Goal: Information Seeking & Learning: Check status

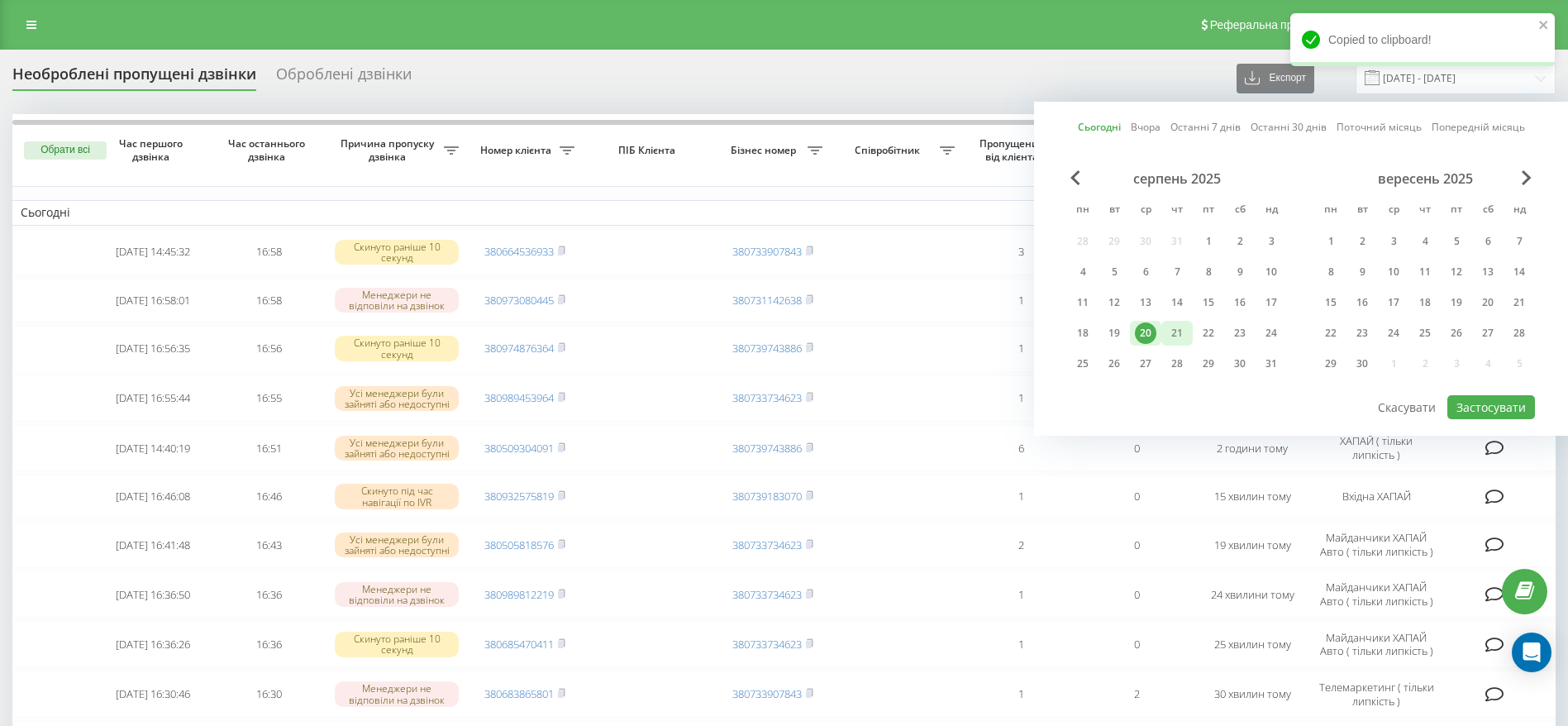
click at [1174, 335] on div "21" at bounding box center [1177, 333] width 21 height 21
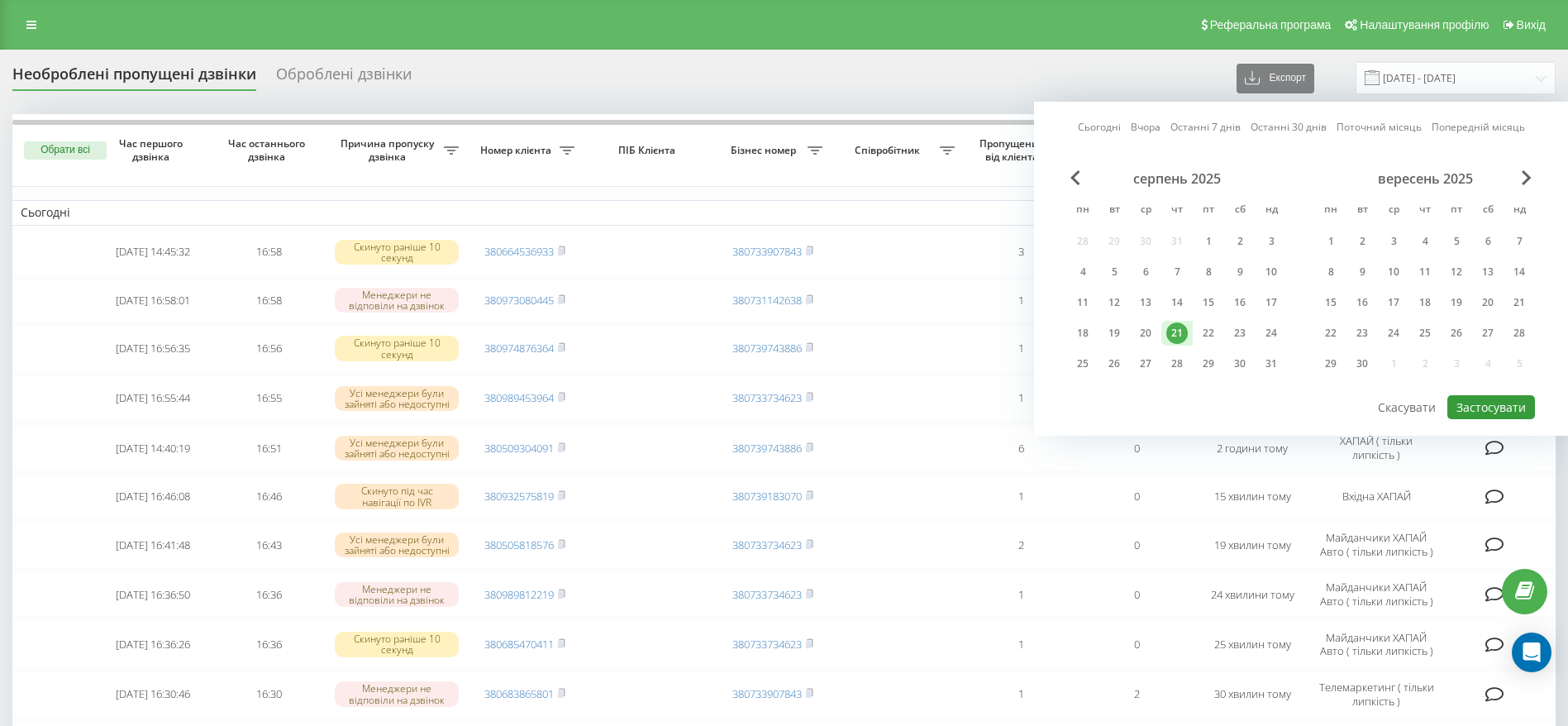
click at [1504, 413] on button "Застосувати" at bounding box center [1491, 407] width 87 height 24
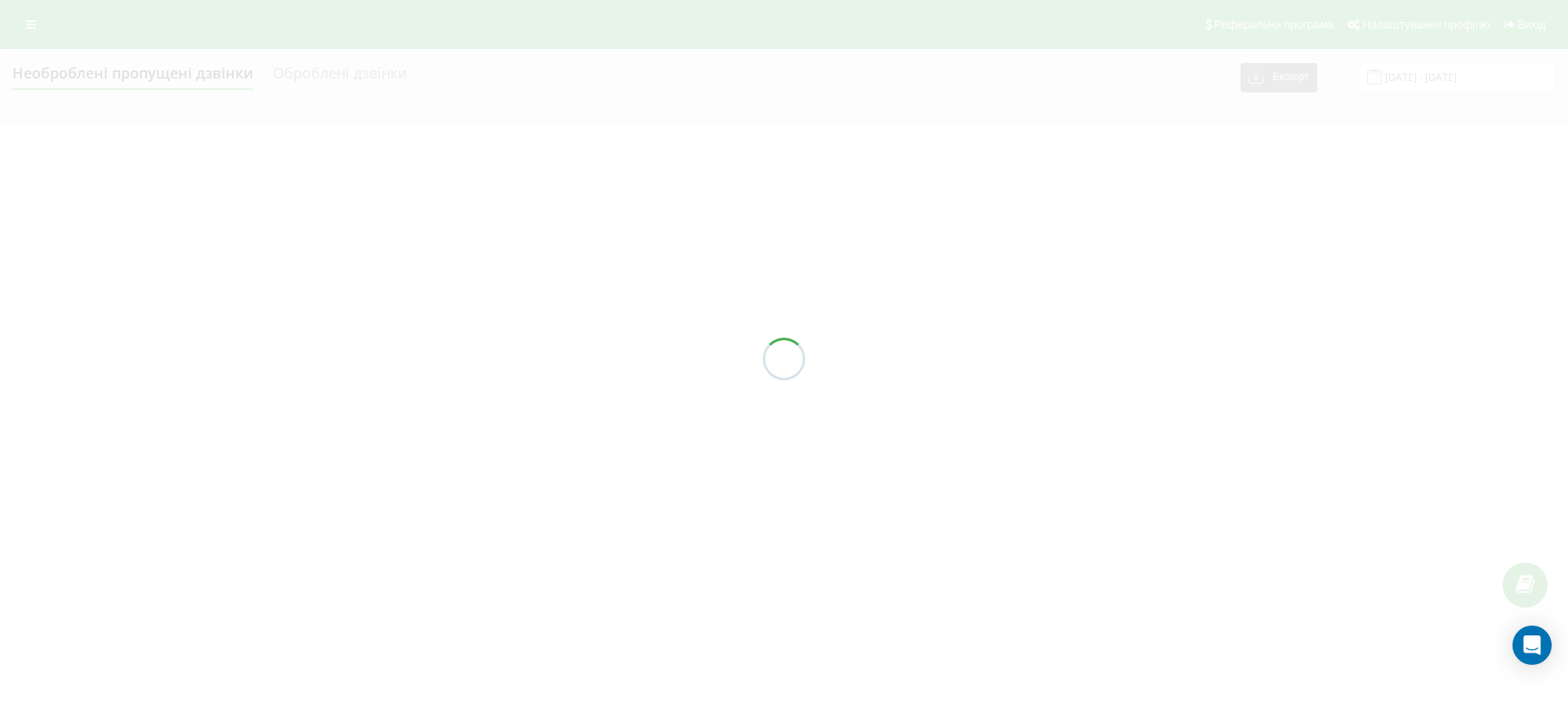
type input "[DATE] - [DATE]"
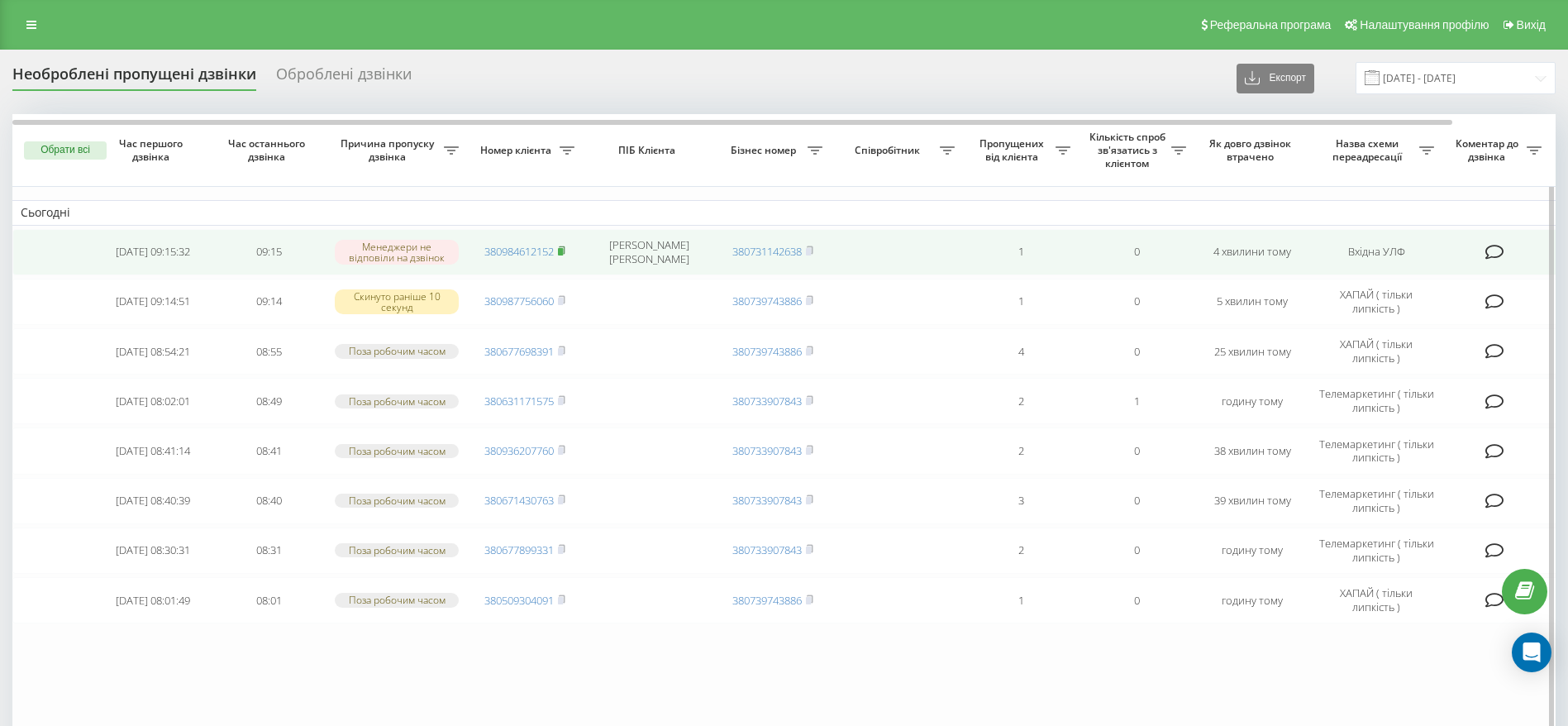
click at [566, 251] on icon at bounding box center [562, 250] width 8 height 10
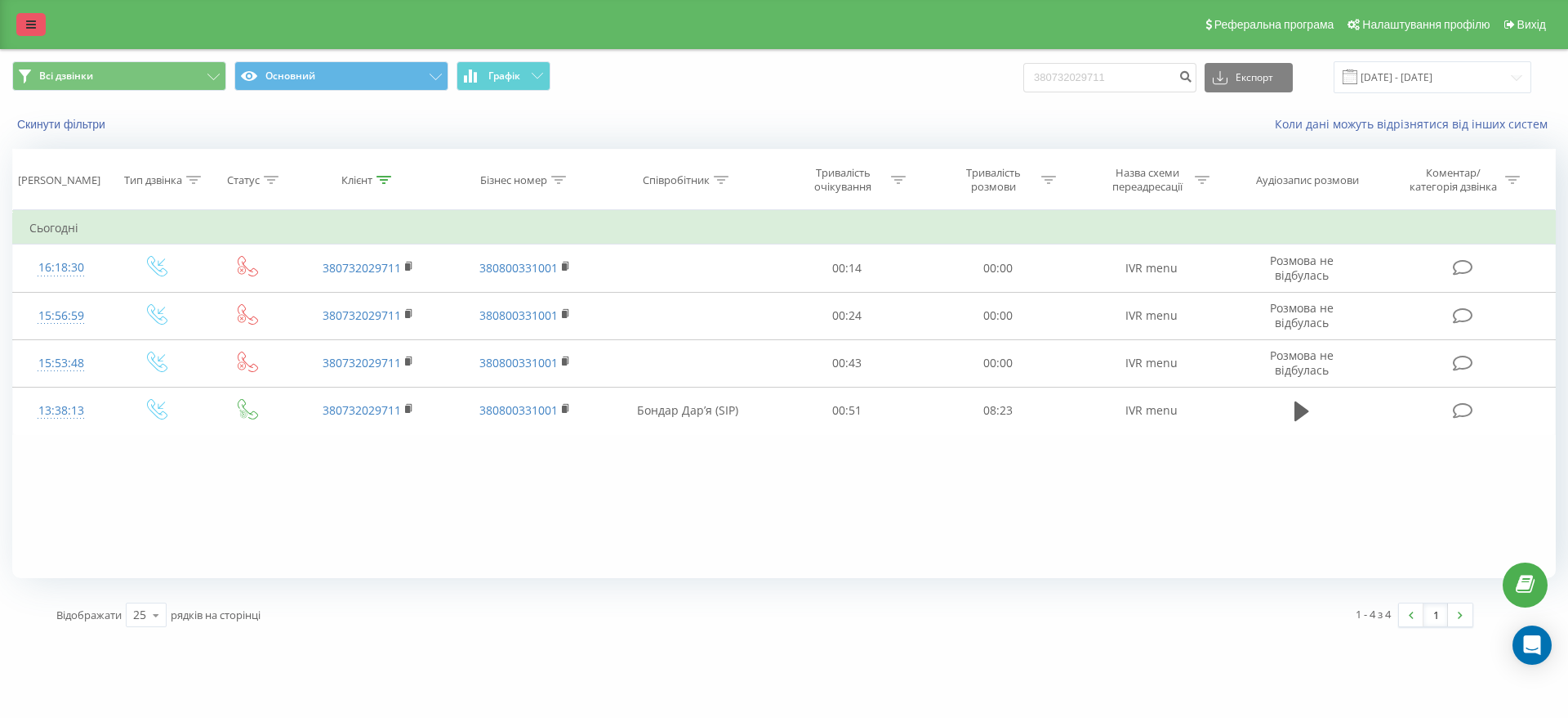
click at [34, 19] on icon at bounding box center [31, 24] width 10 height 11
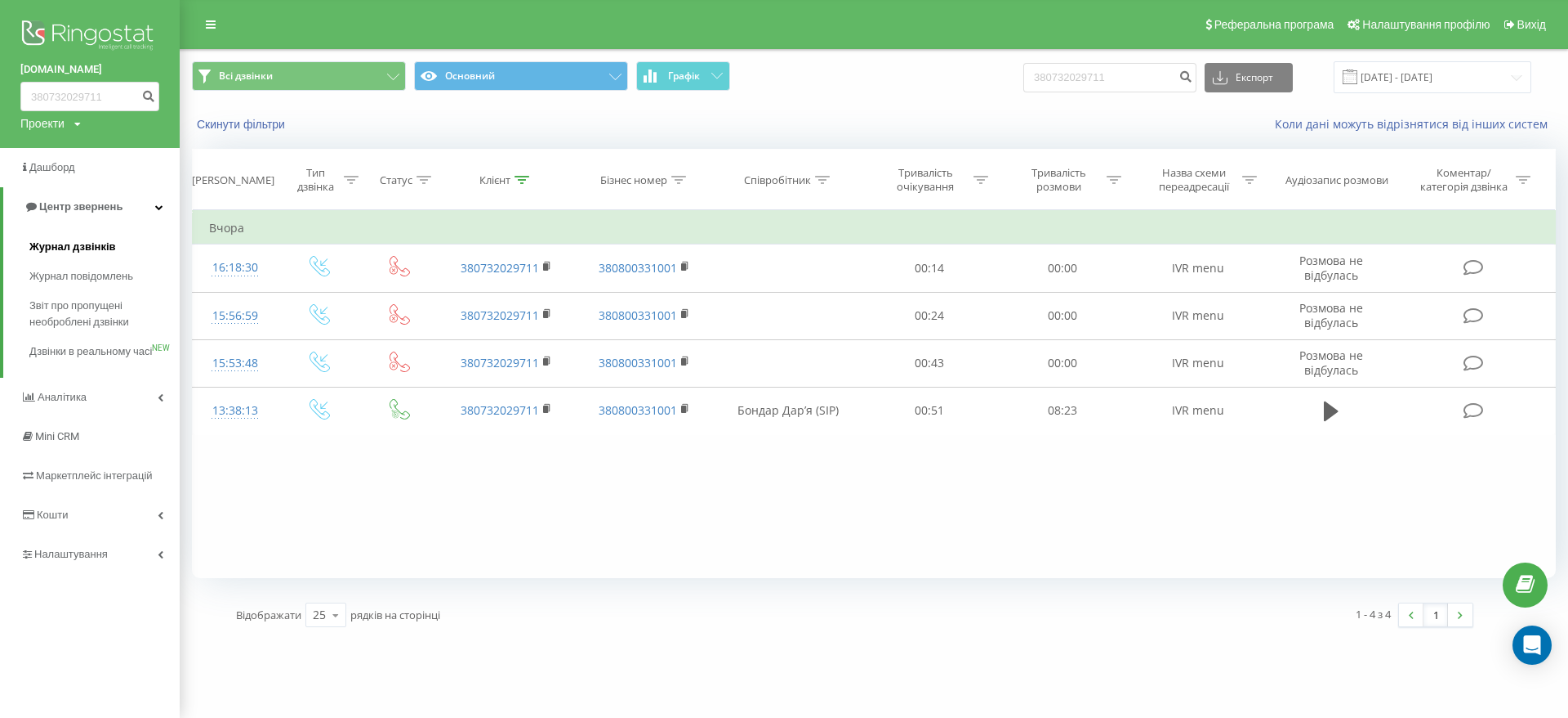
click at [89, 235] on link "Журнал дзвінків" at bounding box center [104, 247] width 150 height 30
click at [81, 259] on link "Журнал дзвінків" at bounding box center [104, 247] width 150 height 30
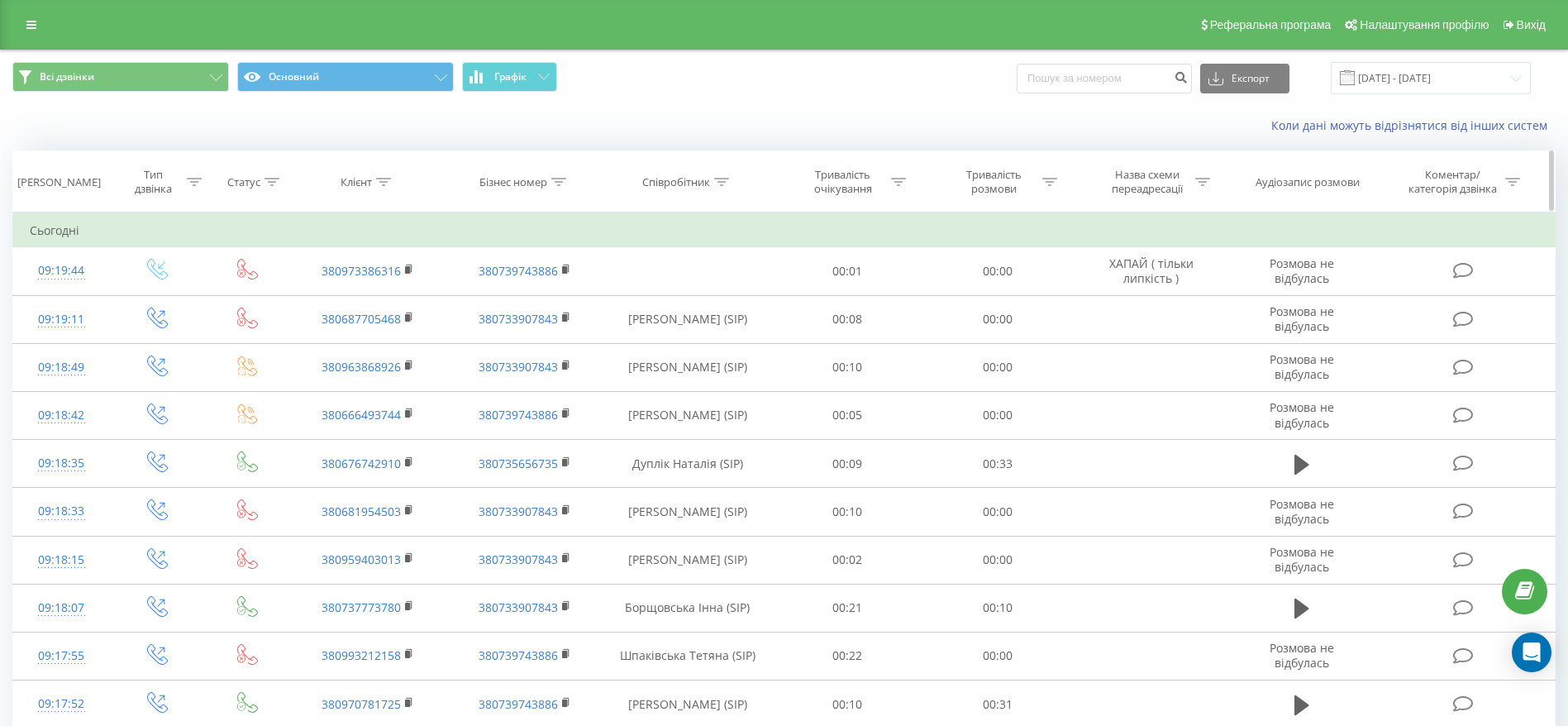
click at [724, 175] on div at bounding box center [721, 182] width 15 height 14
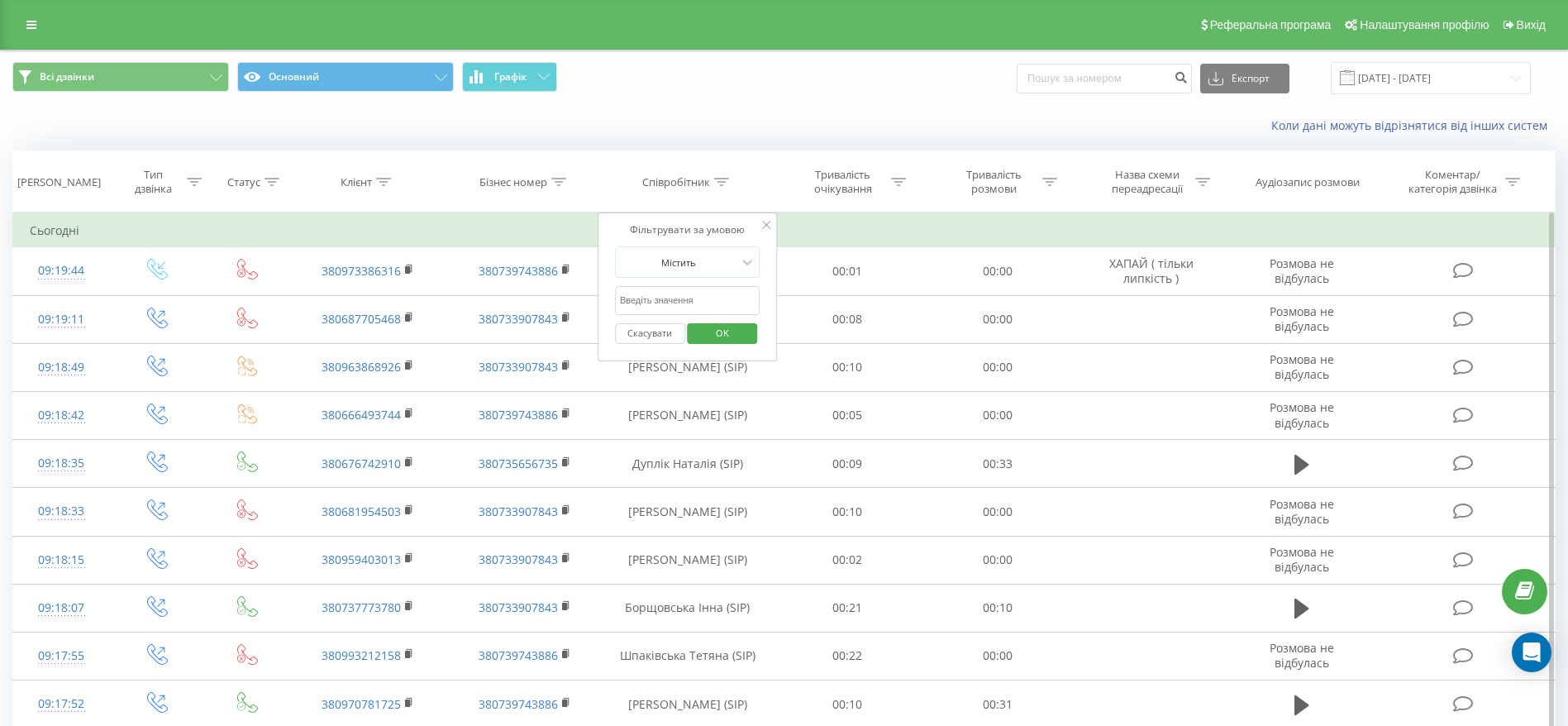
click at [716, 299] on input "text" at bounding box center [688, 301] width 146 height 29
type input "Мороз"
click at [725, 335] on span "OK" at bounding box center [723, 333] width 46 height 26
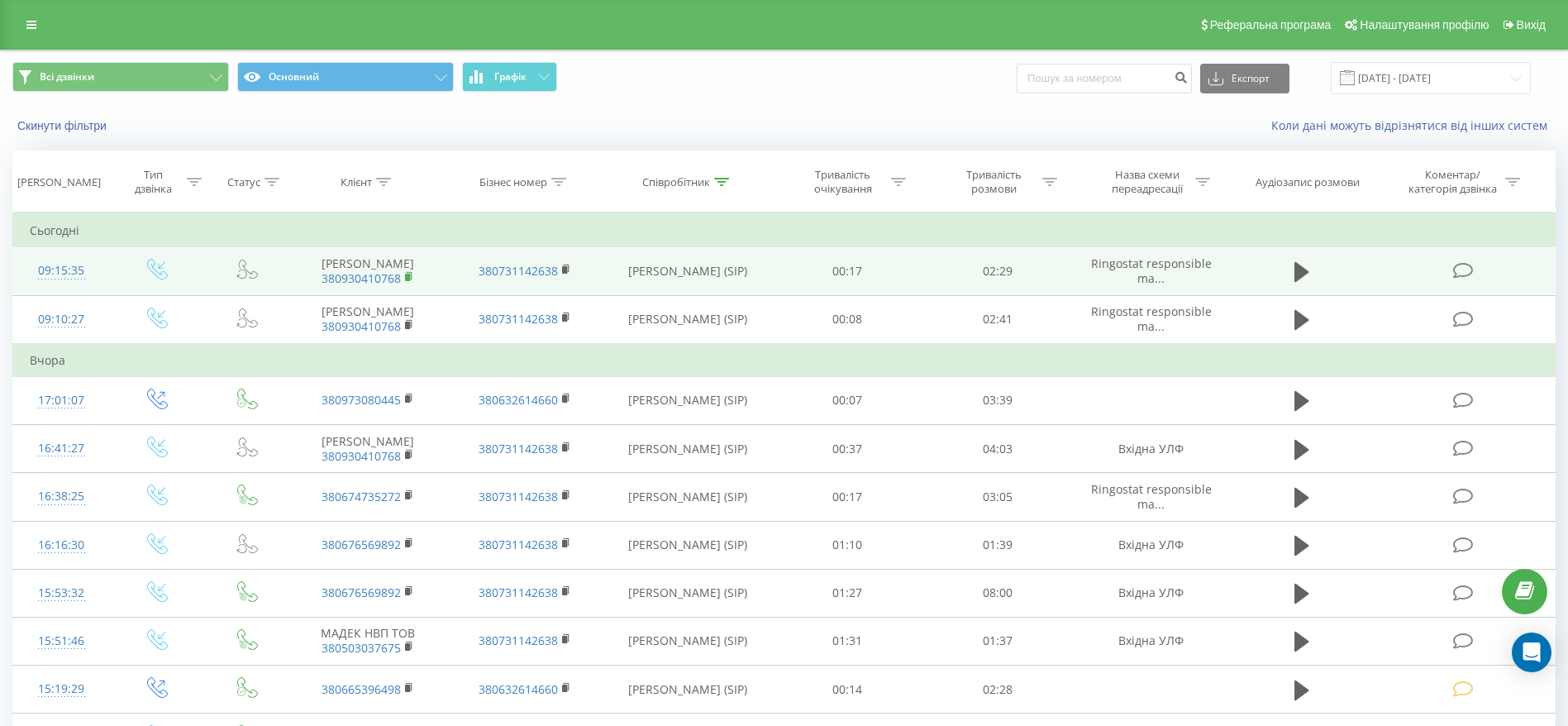
click at [406, 281] on rect at bounding box center [407, 277] width 5 height 8
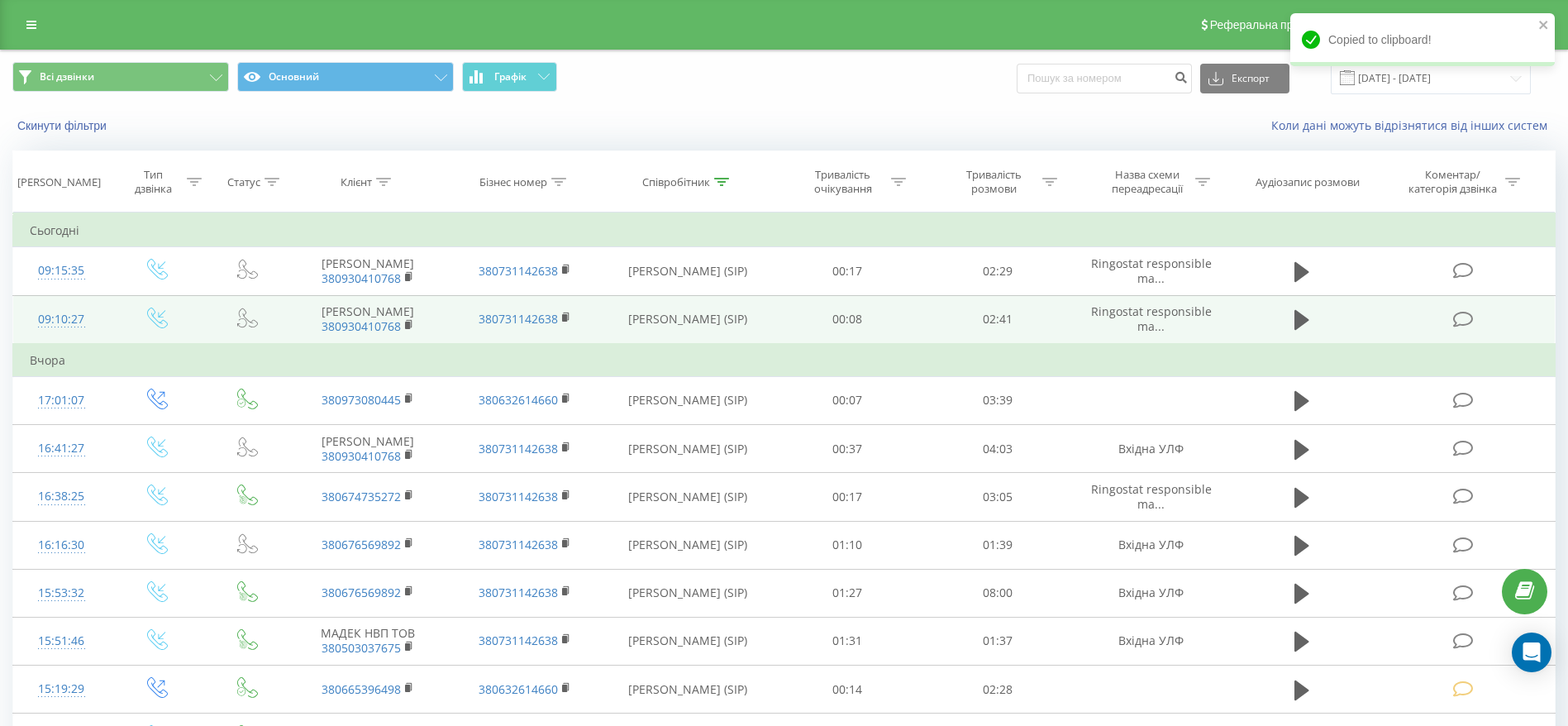
click at [1478, 333] on td at bounding box center [1464, 319] width 181 height 49
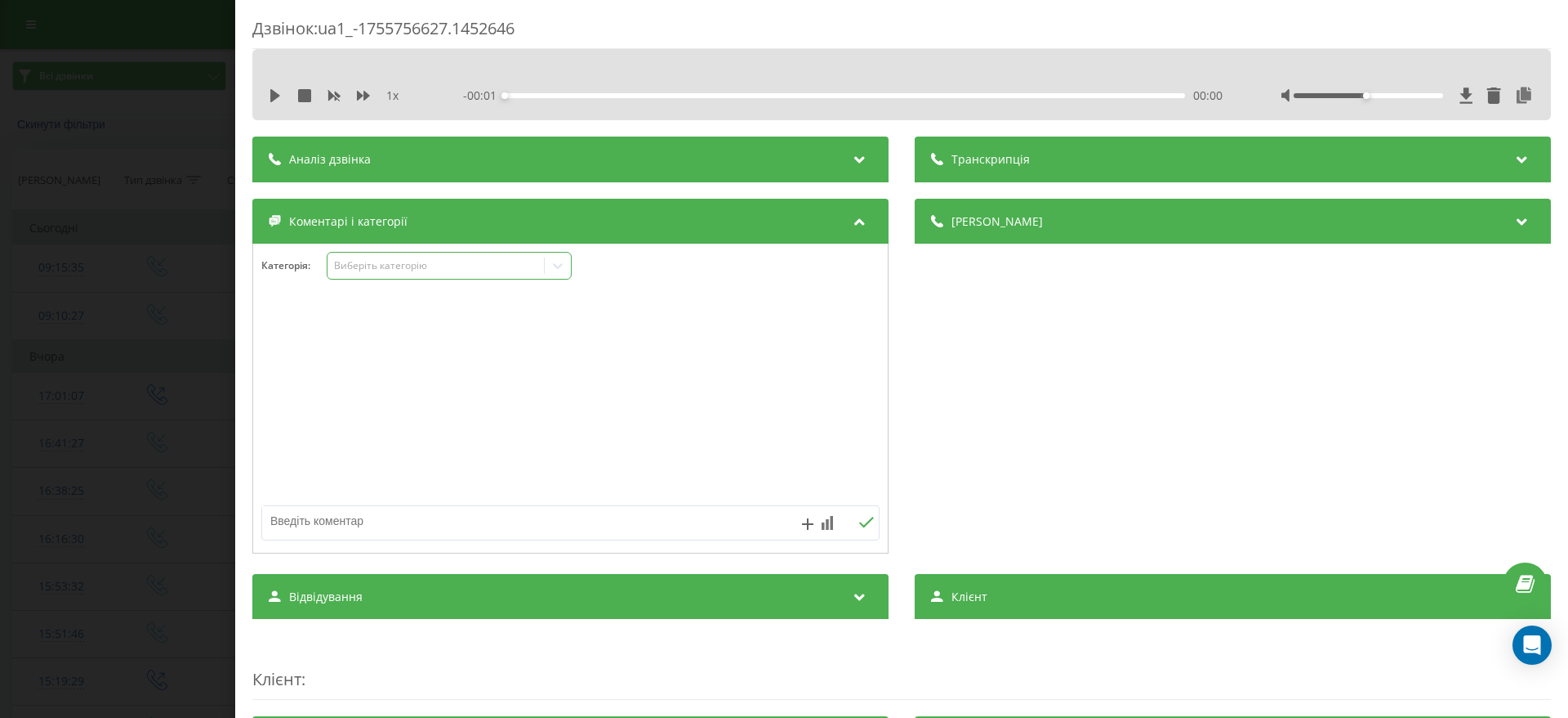
click at [568, 261] on div at bounding box center [557, 265] width 26 height 26
click at [176, 44] on div "Дзвінок : ua1_-1755756627.1452646 1 x - 02:41 00:00 00:00 Транскрипція Для AI-а…" at bounding box center [784, 359] width 1568 height 718
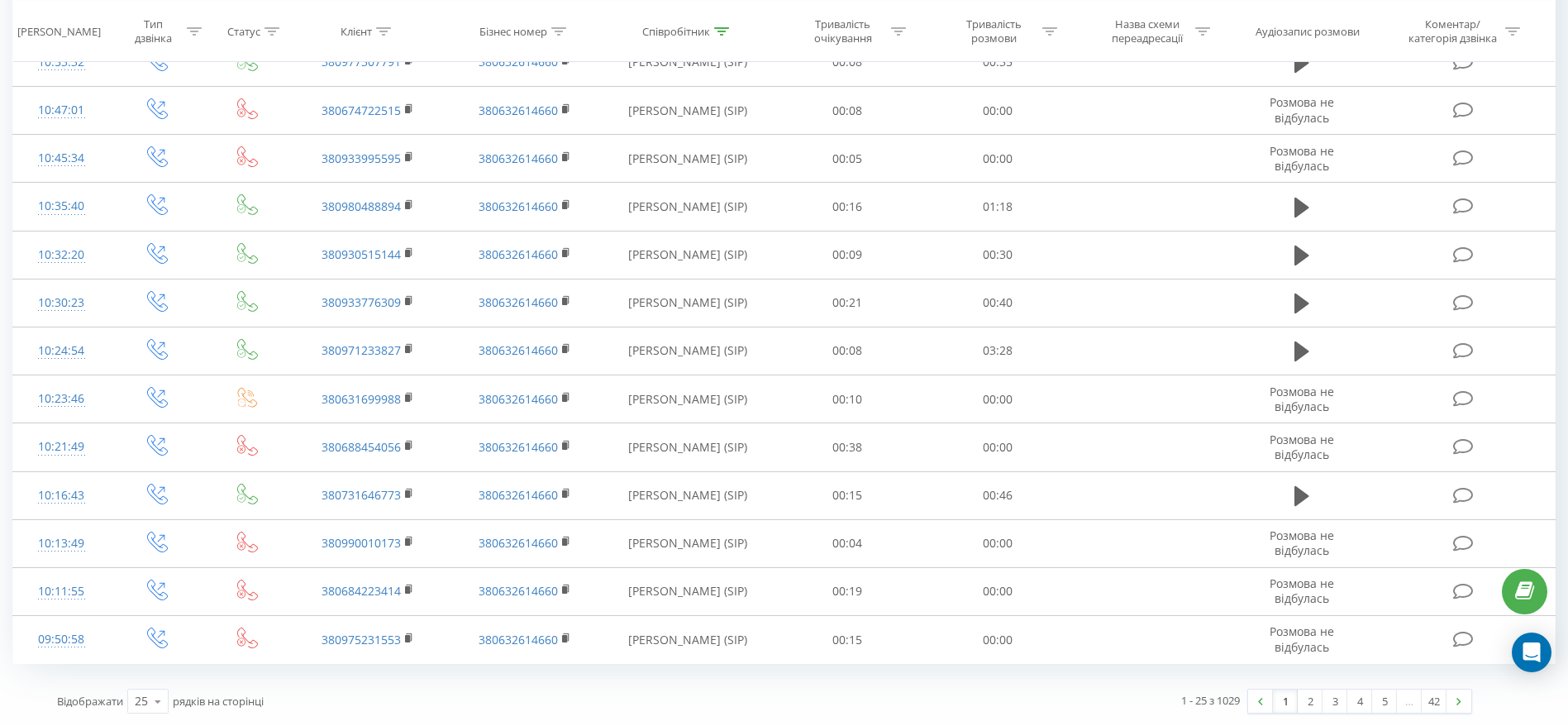
scroll to position [857, 0]
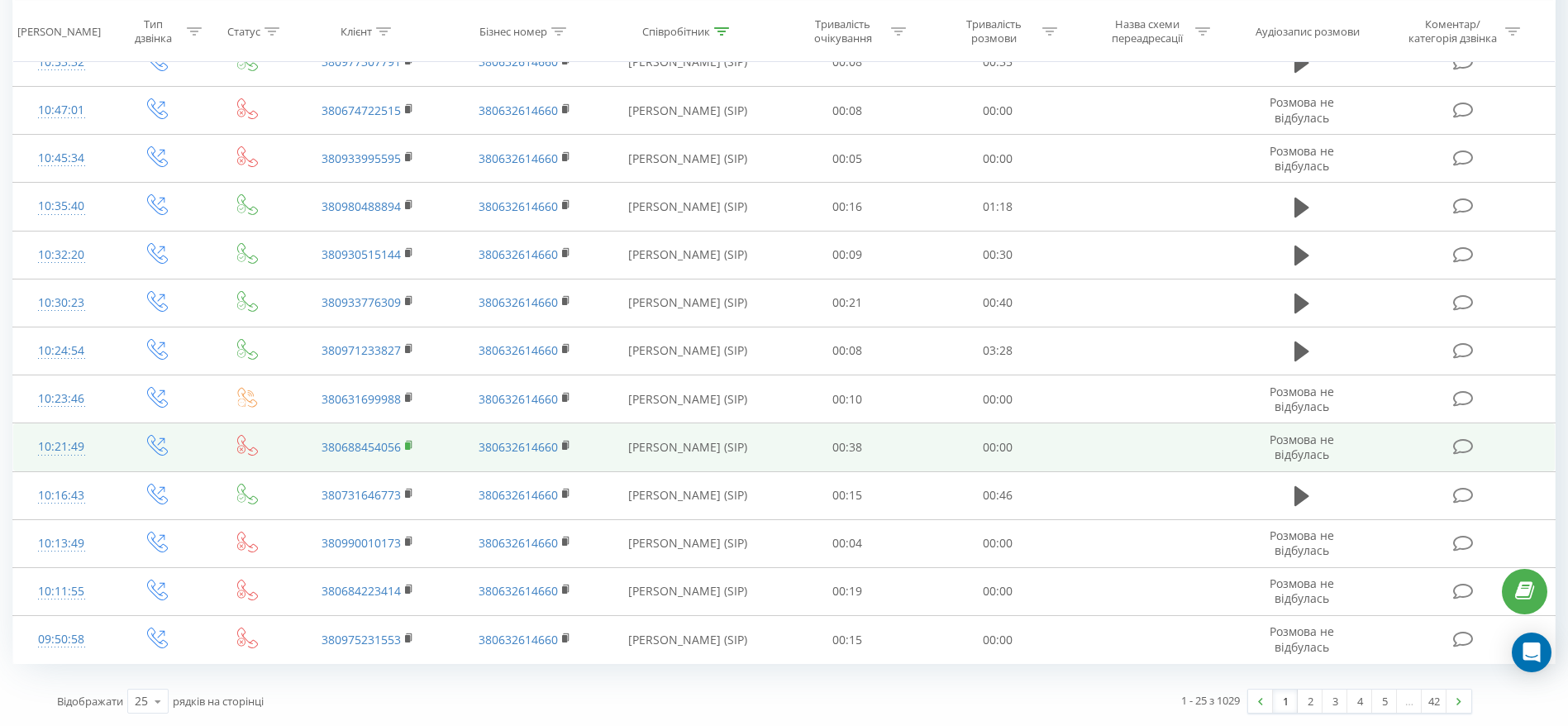
click at [407, 448] on rect at bounding box center [407, 446] width 5 height 8
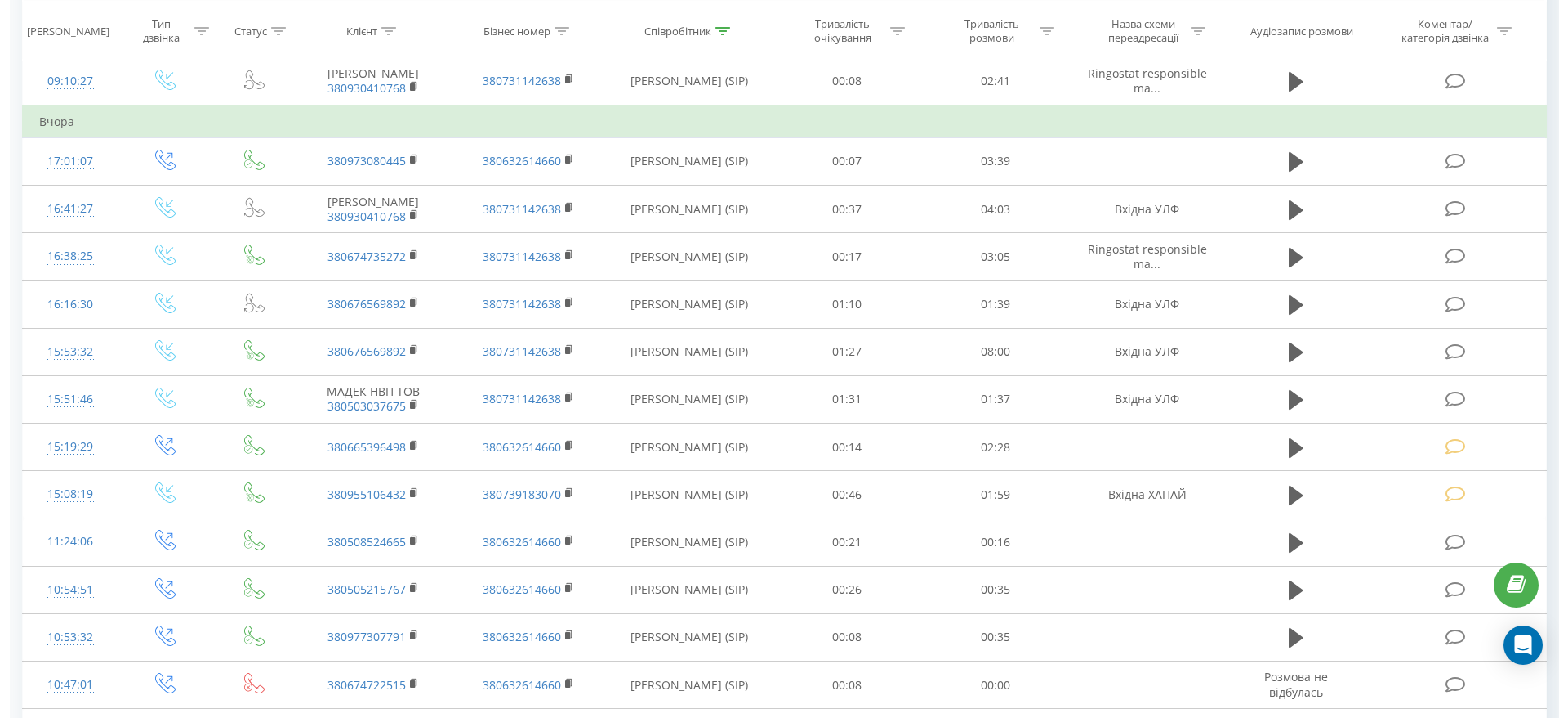
scroll to position [0, 0]
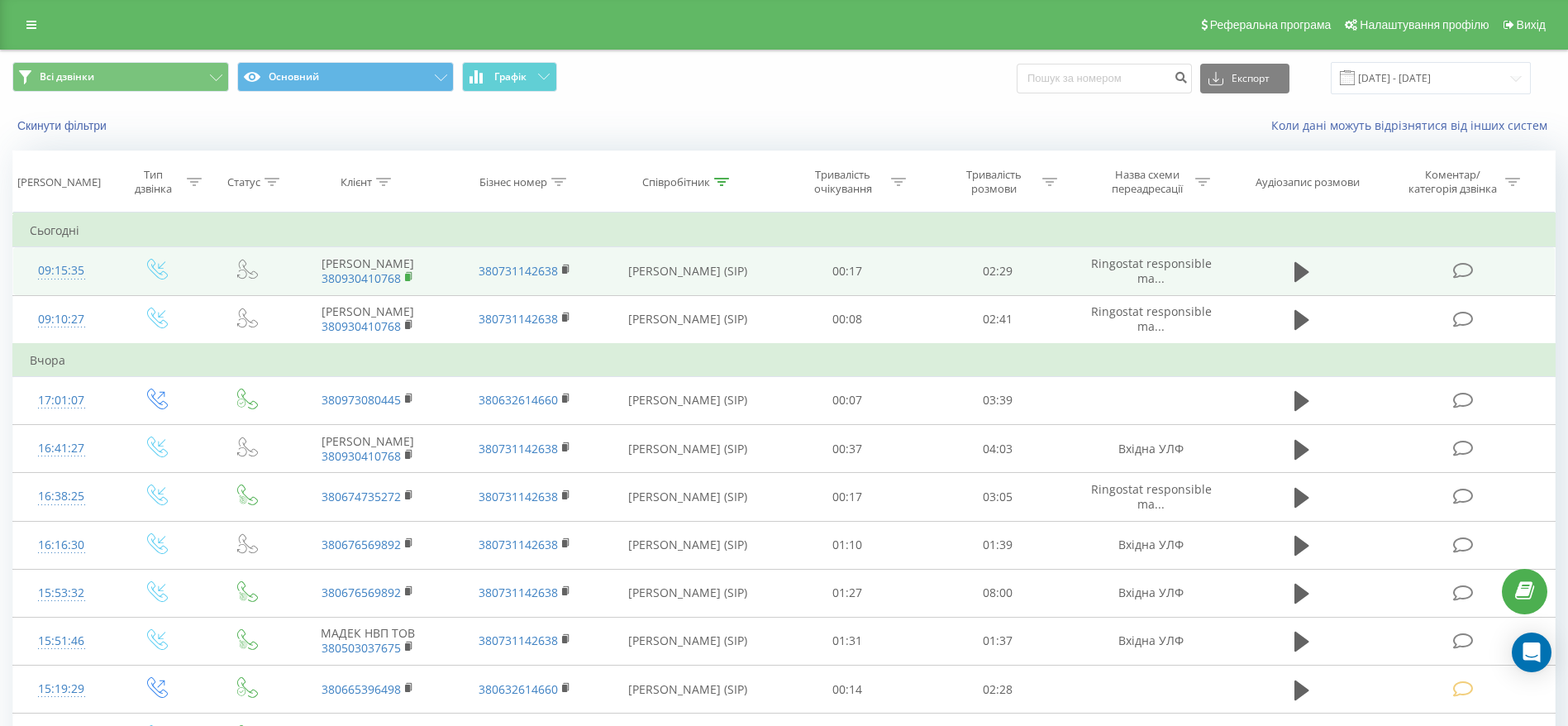
click at [406, 283] on icon at bounding box center [409, 276] width 9 height 11
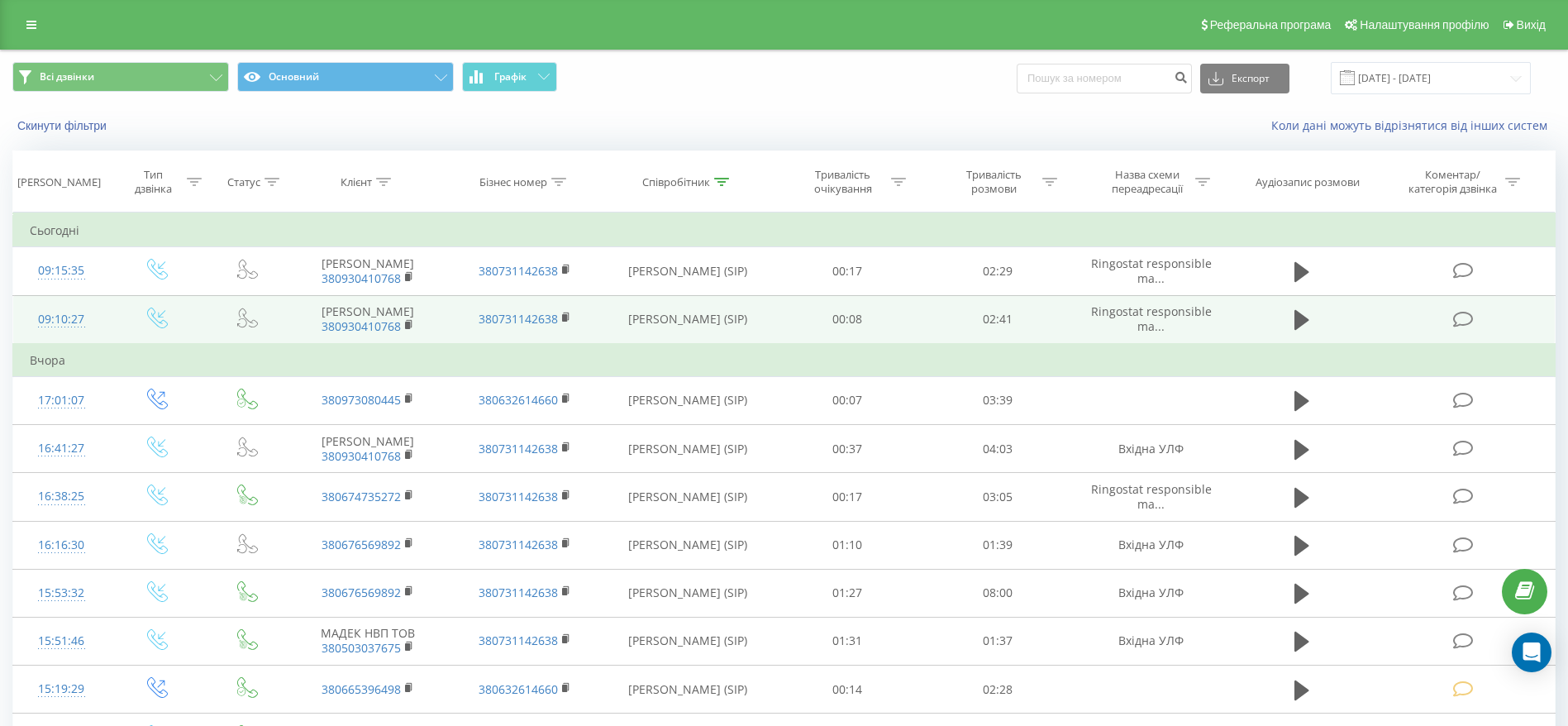
click at [1469, 328] on icon at bounding box center [1463, 320] width 21 height 17
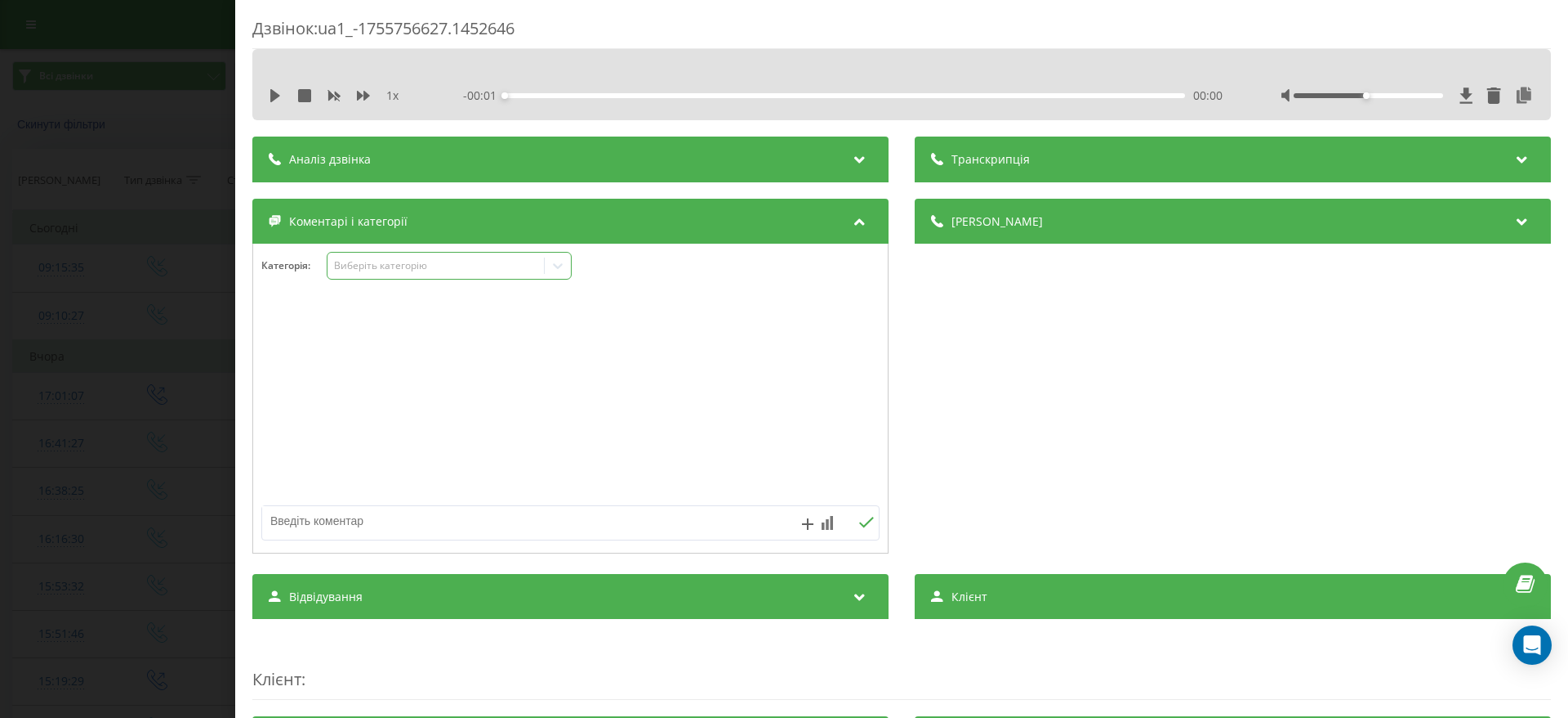
click at [559, 264] on icon at bounding box center [557, 265] width 16 height 16
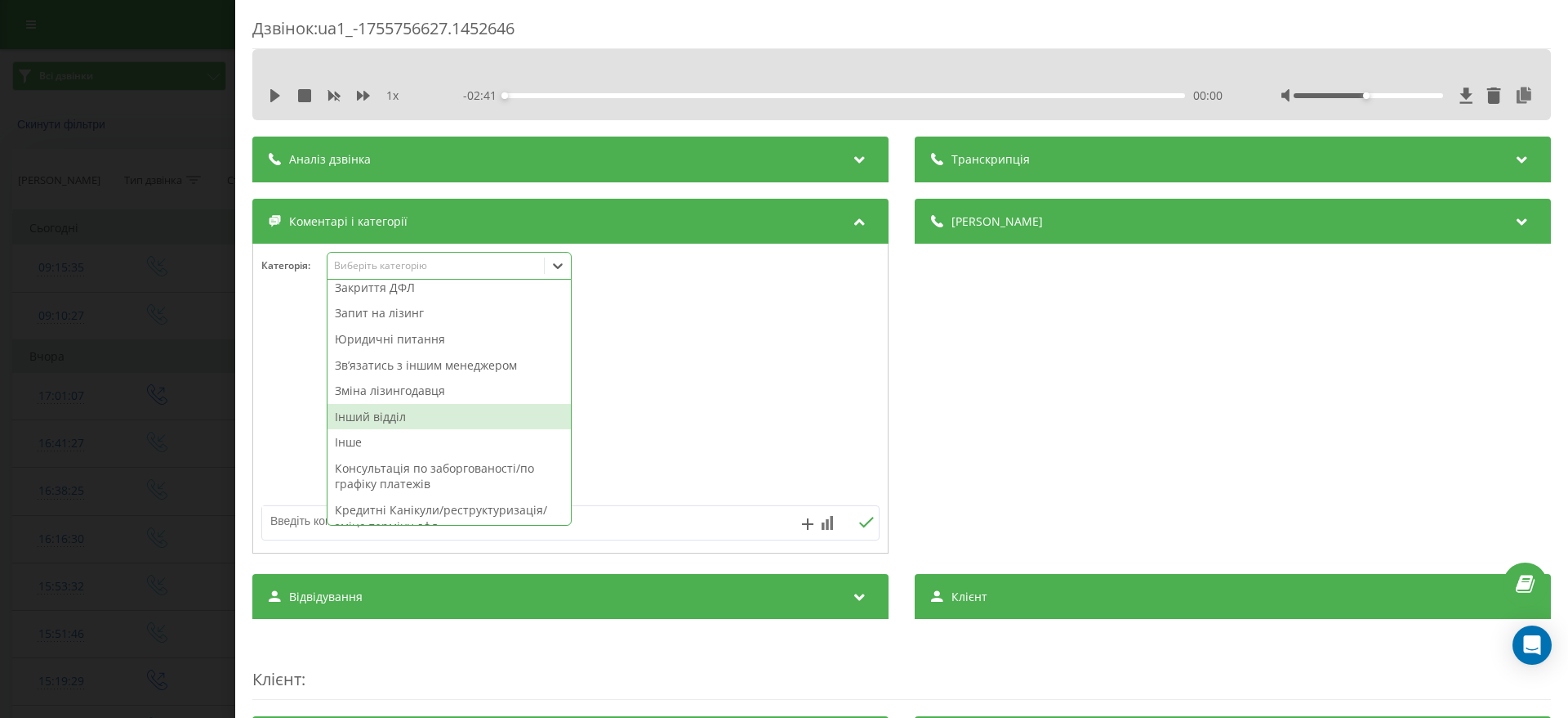
scroll to position [238, 0]
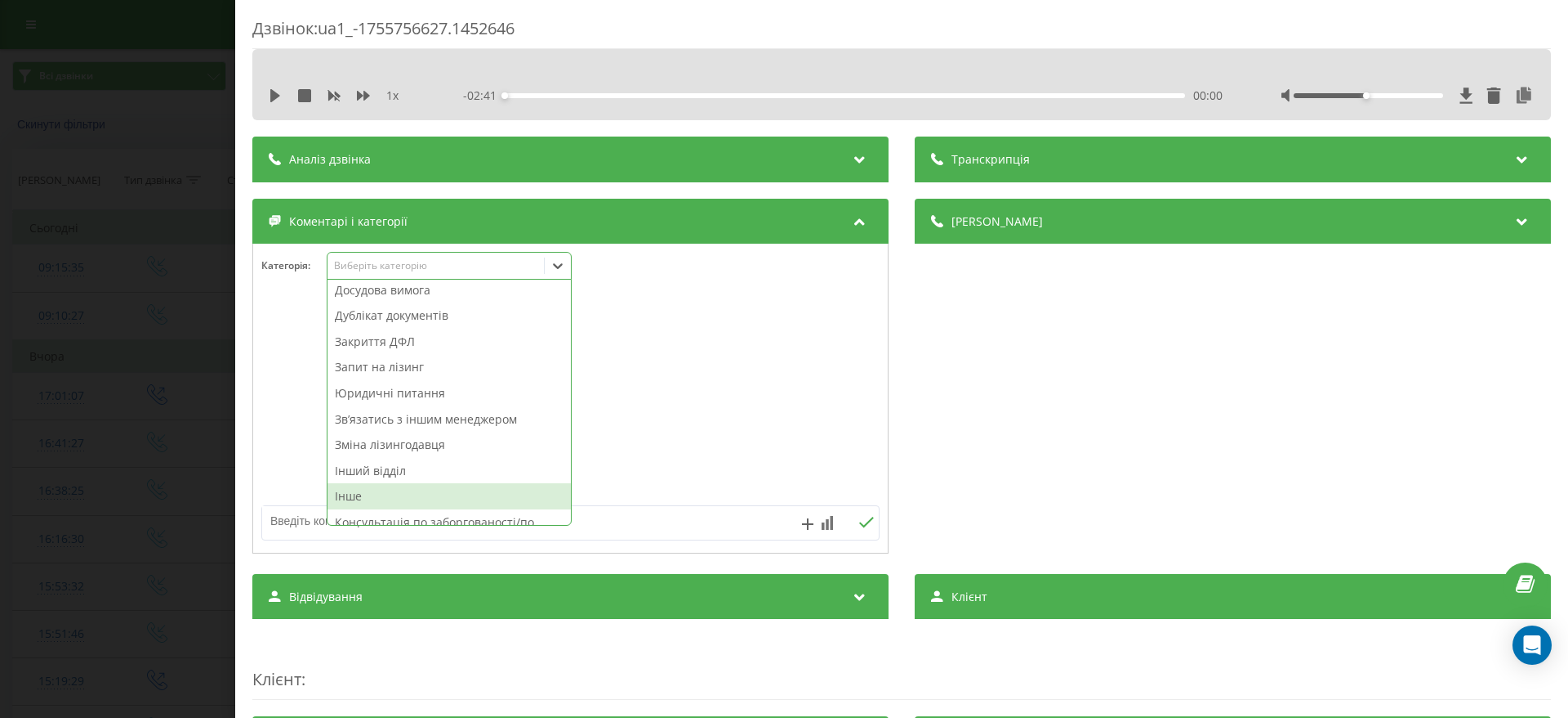
click at [409, 491] on div "Інше" at bounding box center [449, 496] width 243 height 26
click at [119, 332] on div "Дзвінок : ua1_-1755756627.1452646 1 x - 02:41 00:00 00:00 Транскрипція Для AI-а…" at bounding box center [784, 359] width 1568 height 718
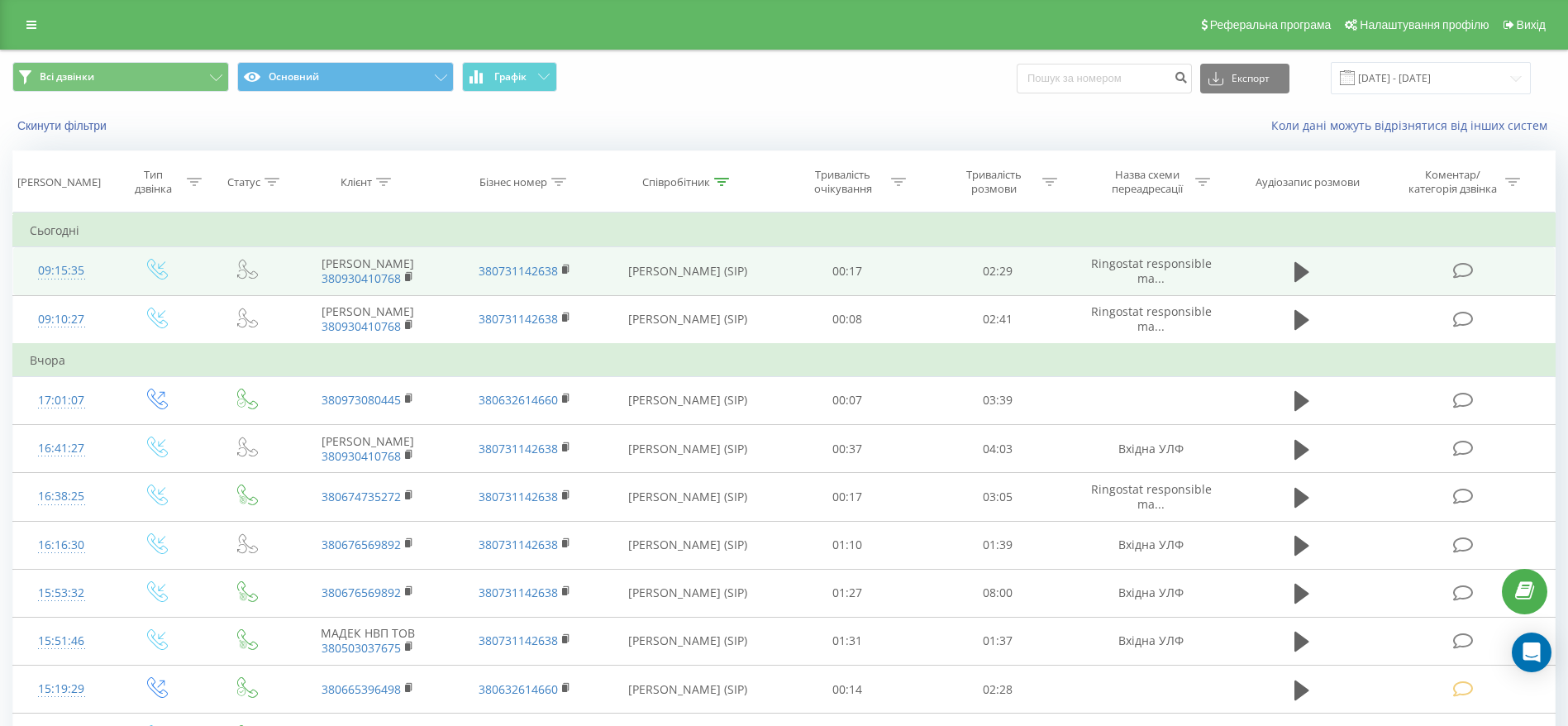
click at [1478, 273] on td at bounding box center [1464, 271] width 181 height 48
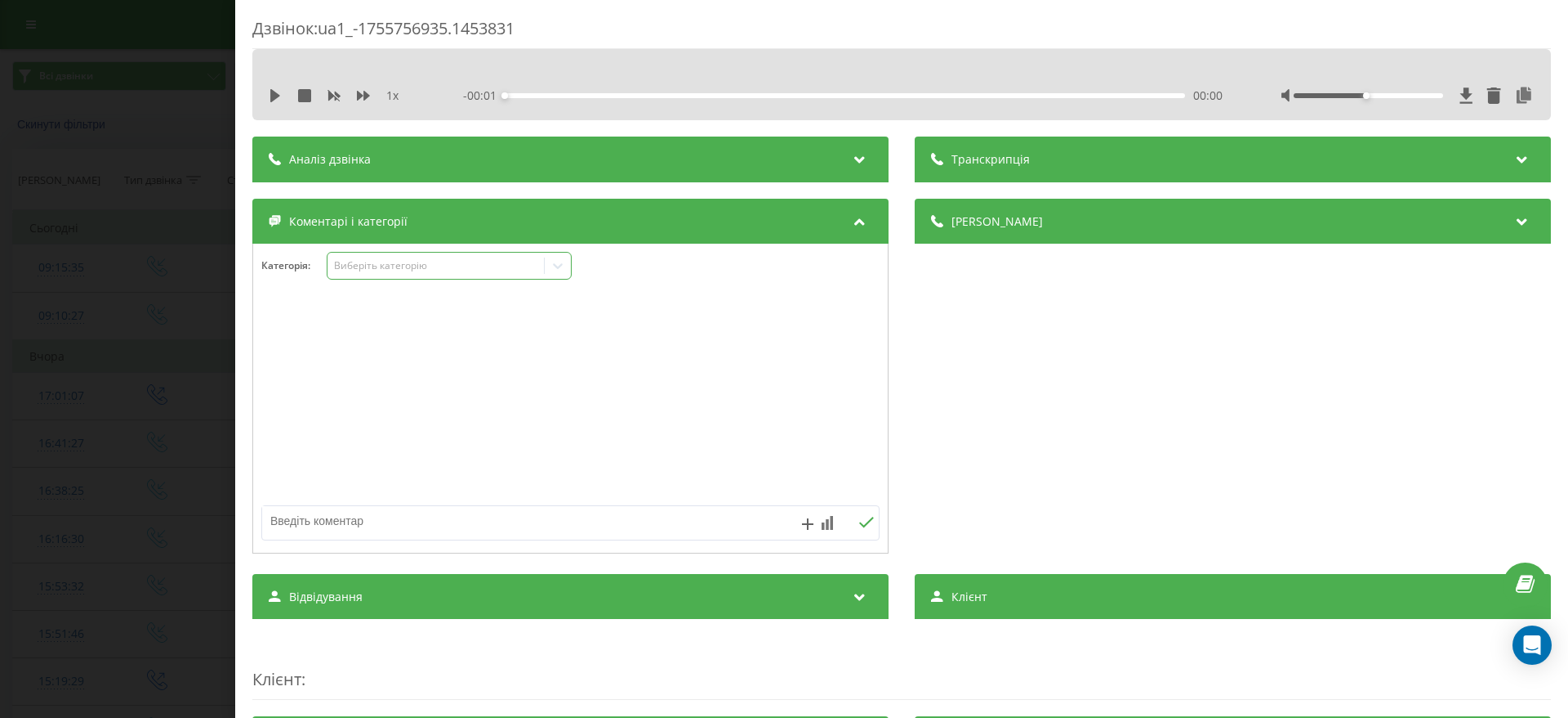
click at [450, 279] on div "Категорія : Виберіть категорію" at bounding box center [570, 276] width 634 height 49
click at [448, 274] on div "Виберіть категорію" at bounding box center [449, 265] width 245 height 28
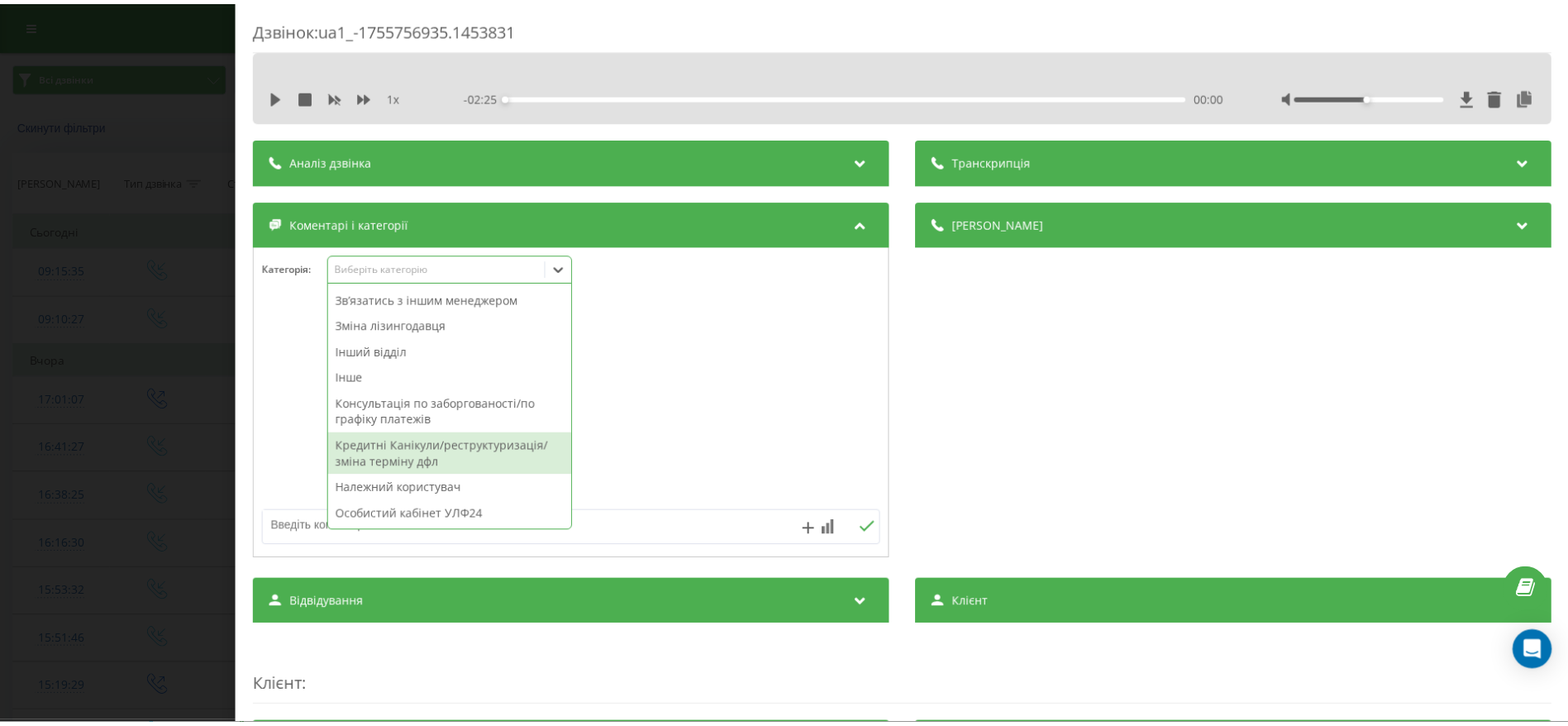
scroll to position [489, 0]
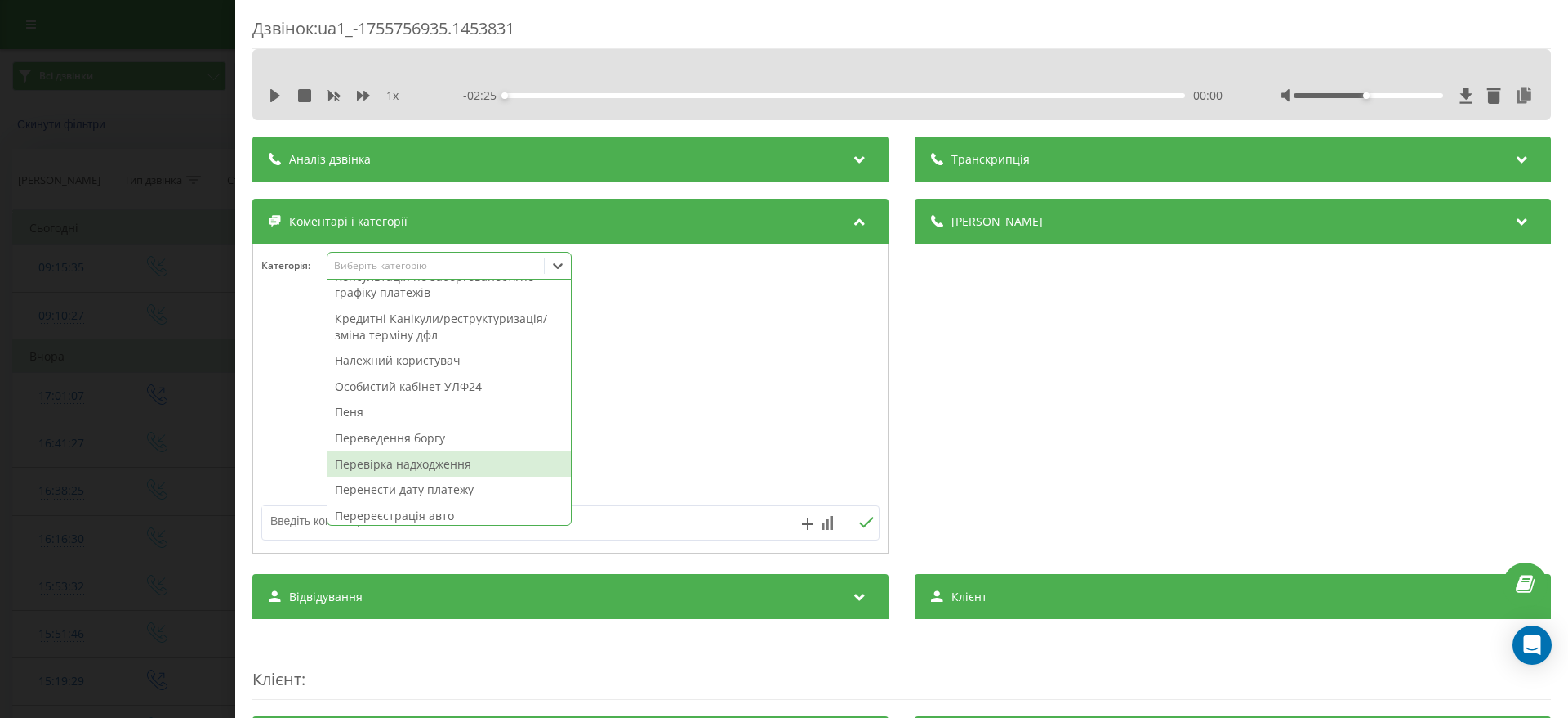
click at [449, 451] on div "Перевірка надходження" at bounding box center [449, 464] width 243 height 26
click at [109, 376] on div "Дзвінок : ua1_-1755756935.1453831 1 x - 02:25 00:00 00:00 Транскрипція Для AI-а…" at bounding box center [784, 359] width 1568 height 718
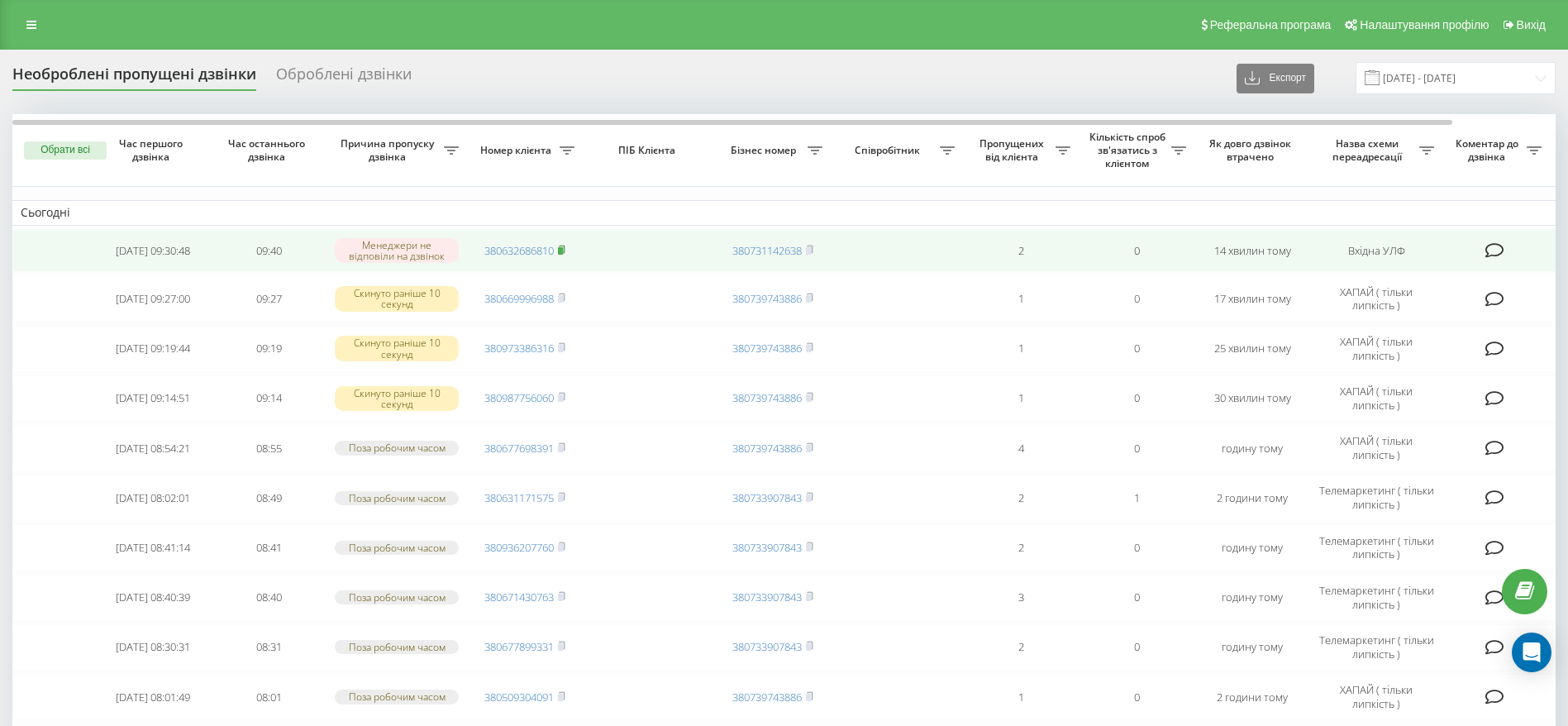
click at [566, 247] on icon at bounding box center [562, 249] width 8 height 10
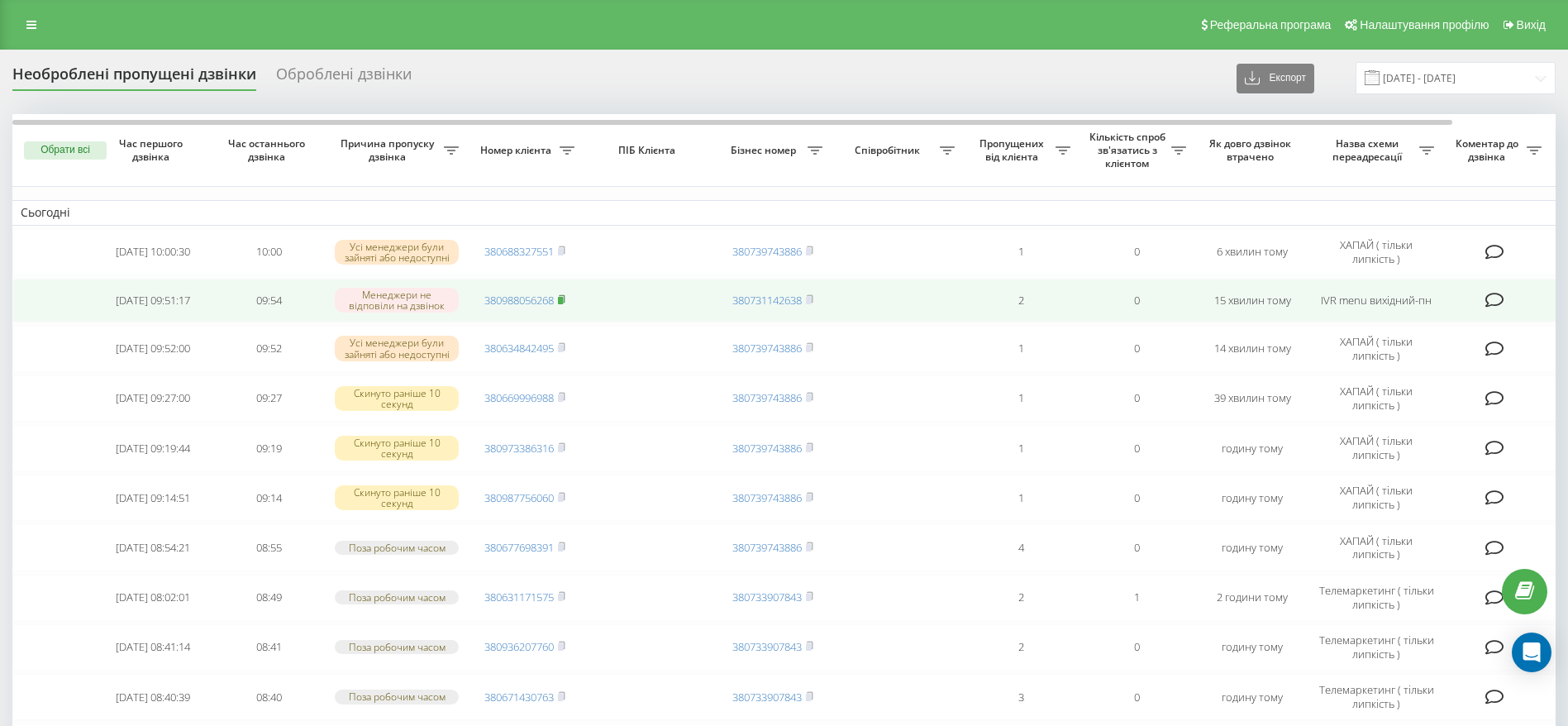
click at [563, 300] on rect at bounding box center [561, 300] width 5 height 8
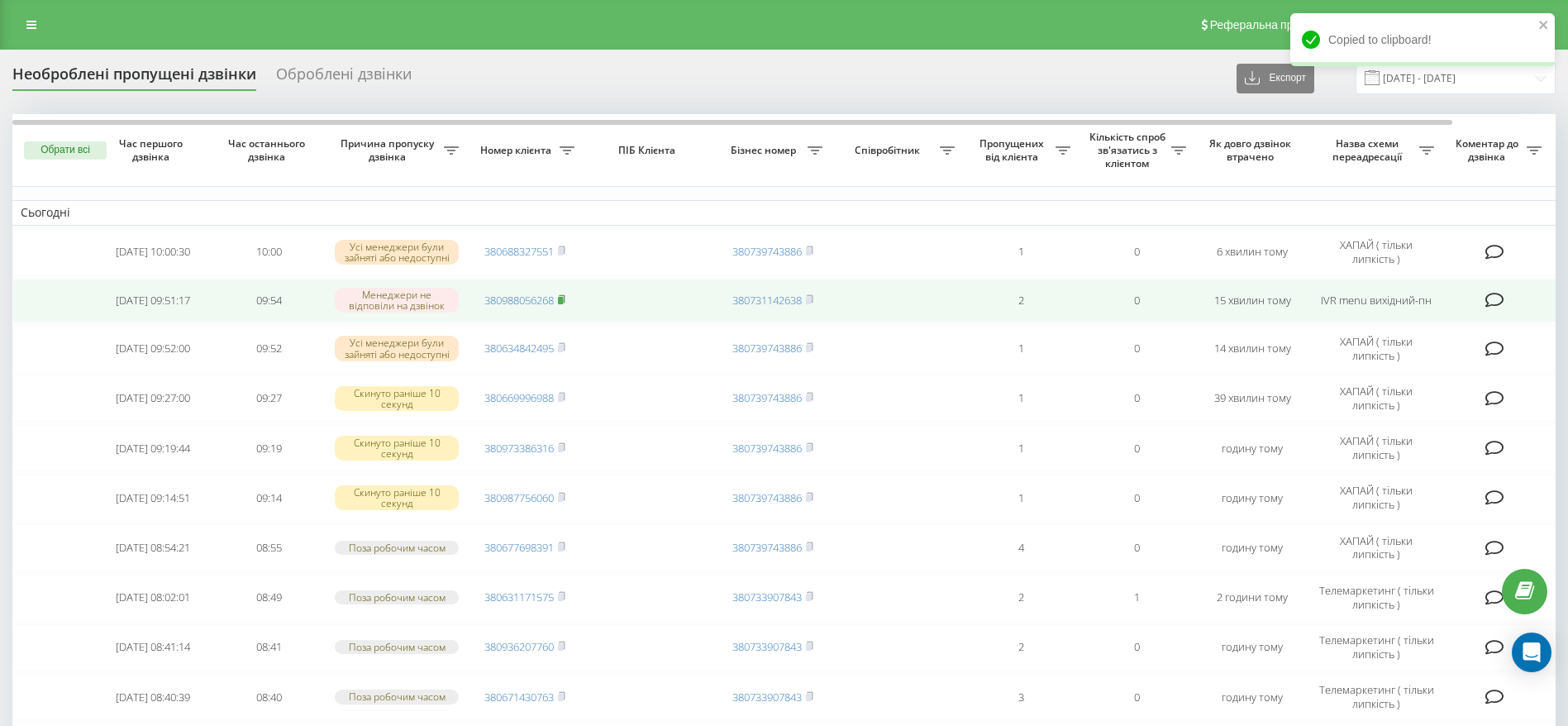
click at [563, 297] on rect at bounding box center [561, 300] width 5 height 8
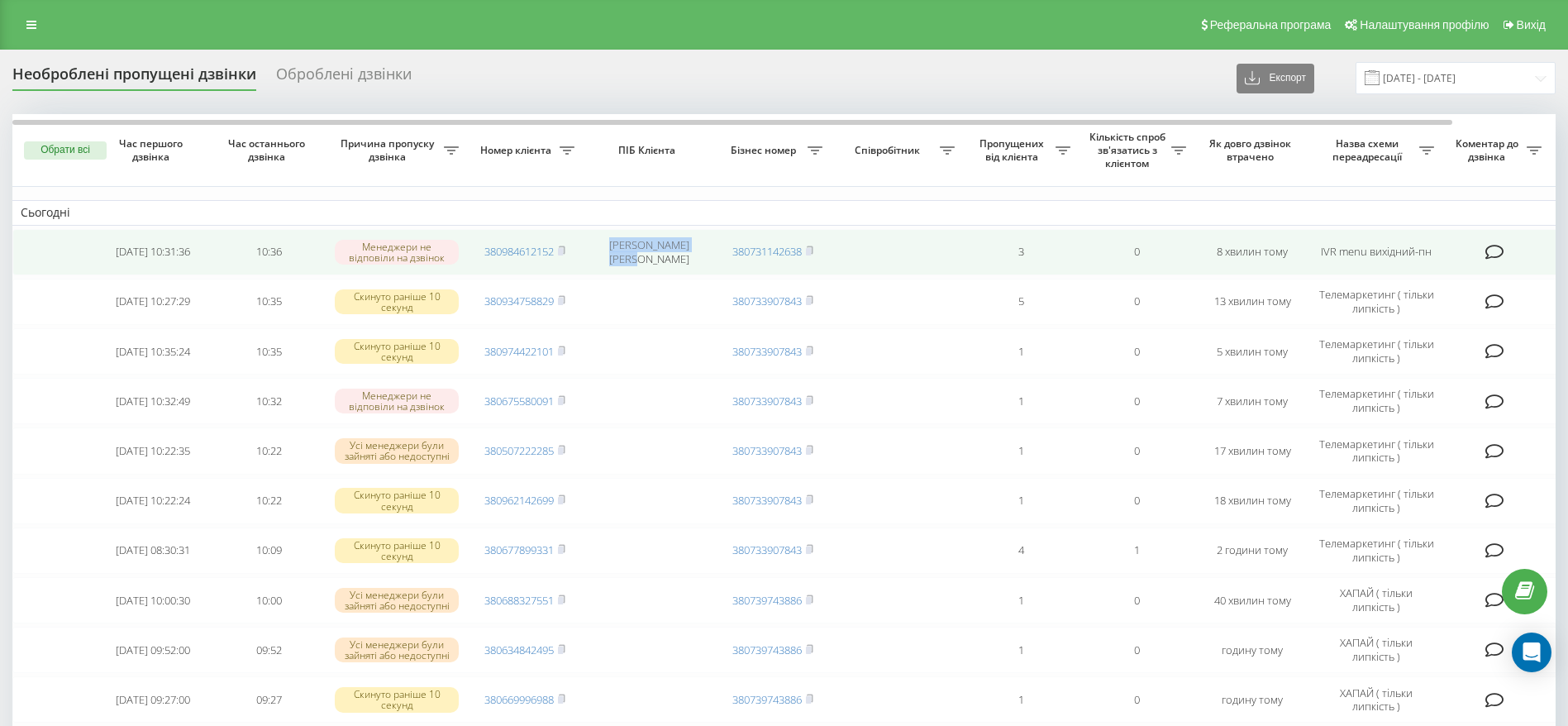
drag, startPoint x: 600, startPoint y: 255, endPoint x: 712, endPoint y: 261, distance: 112.2
click at [712, 261] on td "Кущ Ірина Ілгарівна" at bounding box center [649, 252] width 132 height 46
copy td "Кущ Ірина Ілгарівна"
click at [566, 255] on span at bounding box center [562, 250] width 8 height 15
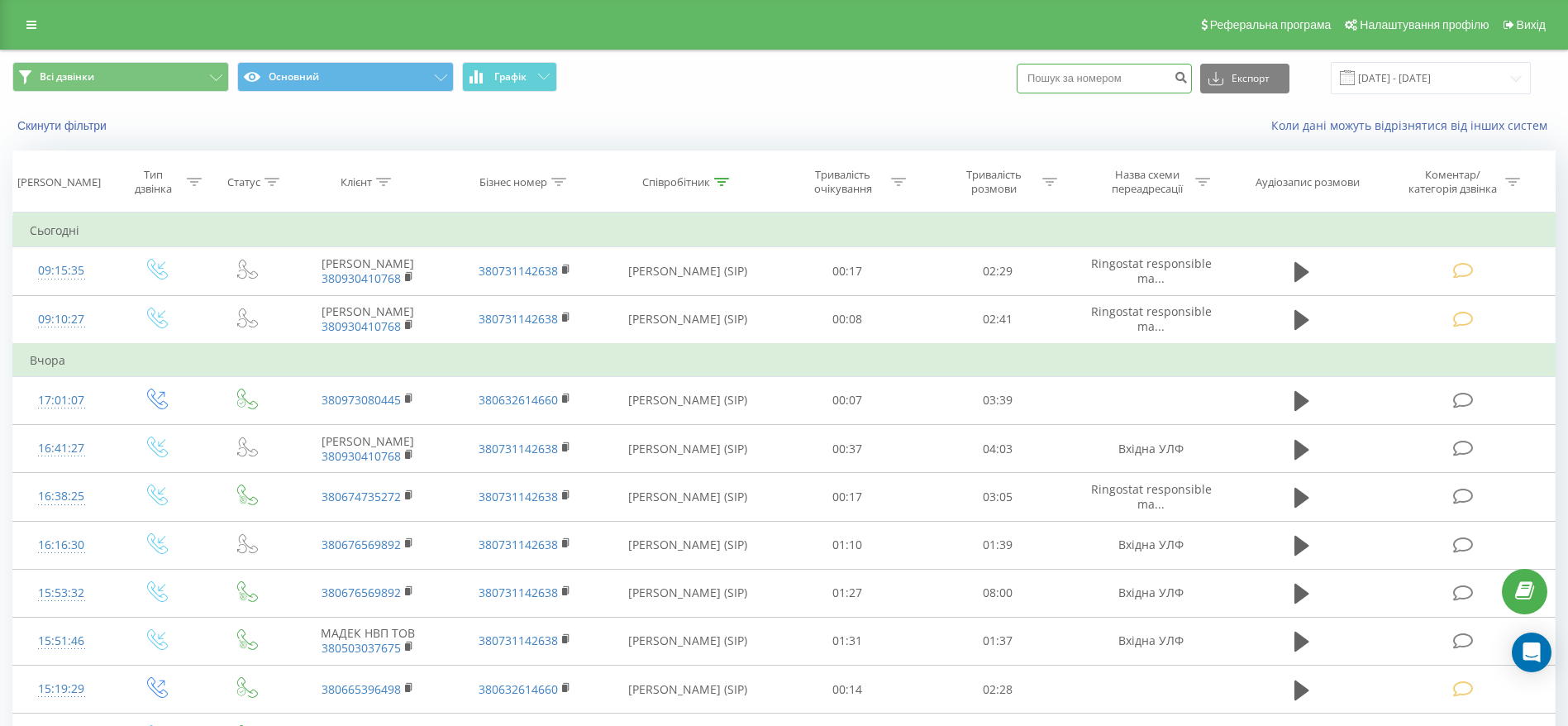
click at [1154, 78] on input at bounding box center [1104, 78] width 175 height 30
paste input "380984612152"
type input "380984612152"
click at [1188, 81] on icon "submit" at bounding box center [1181, 75] width 14 height 10
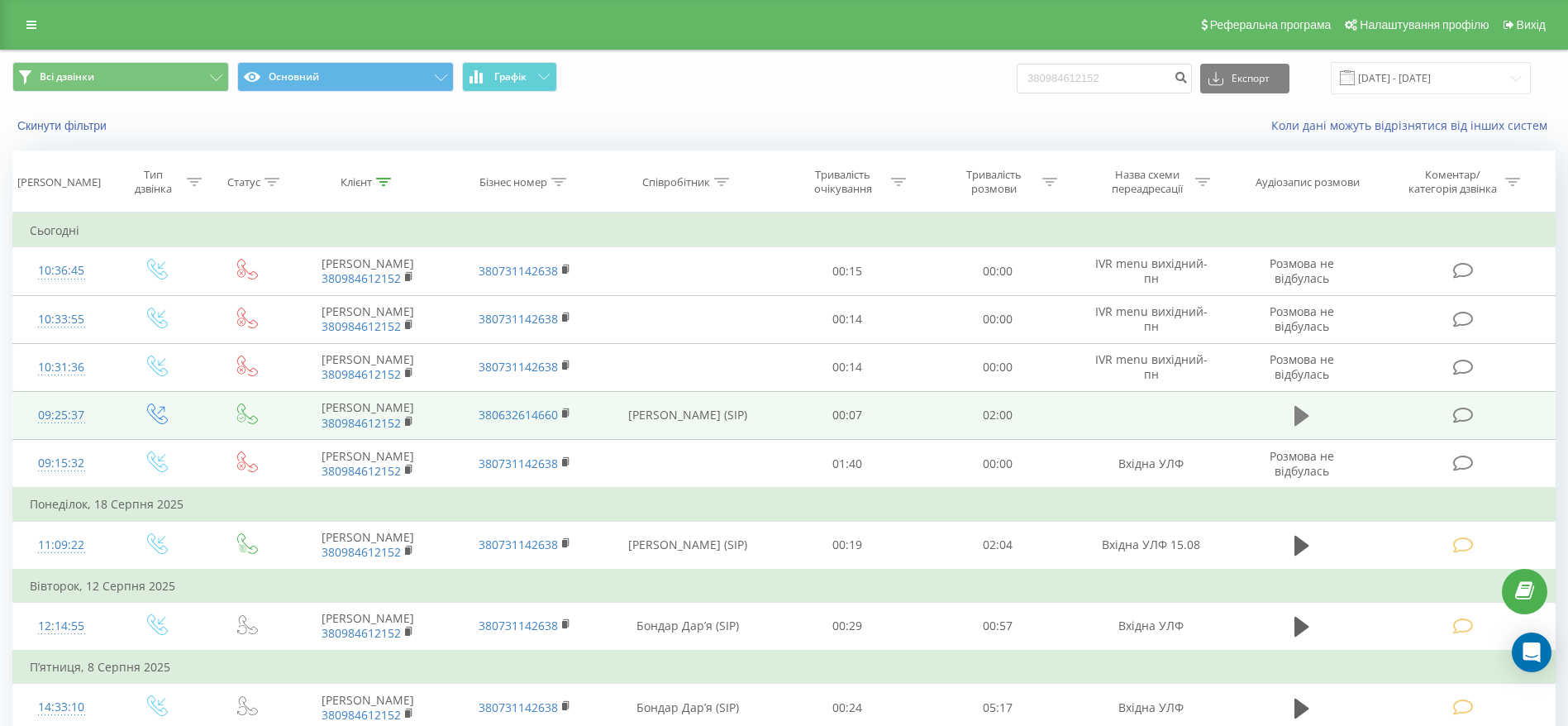
click at [1293, 419] on button at bounding box center [1301, 416] width 25 height 25
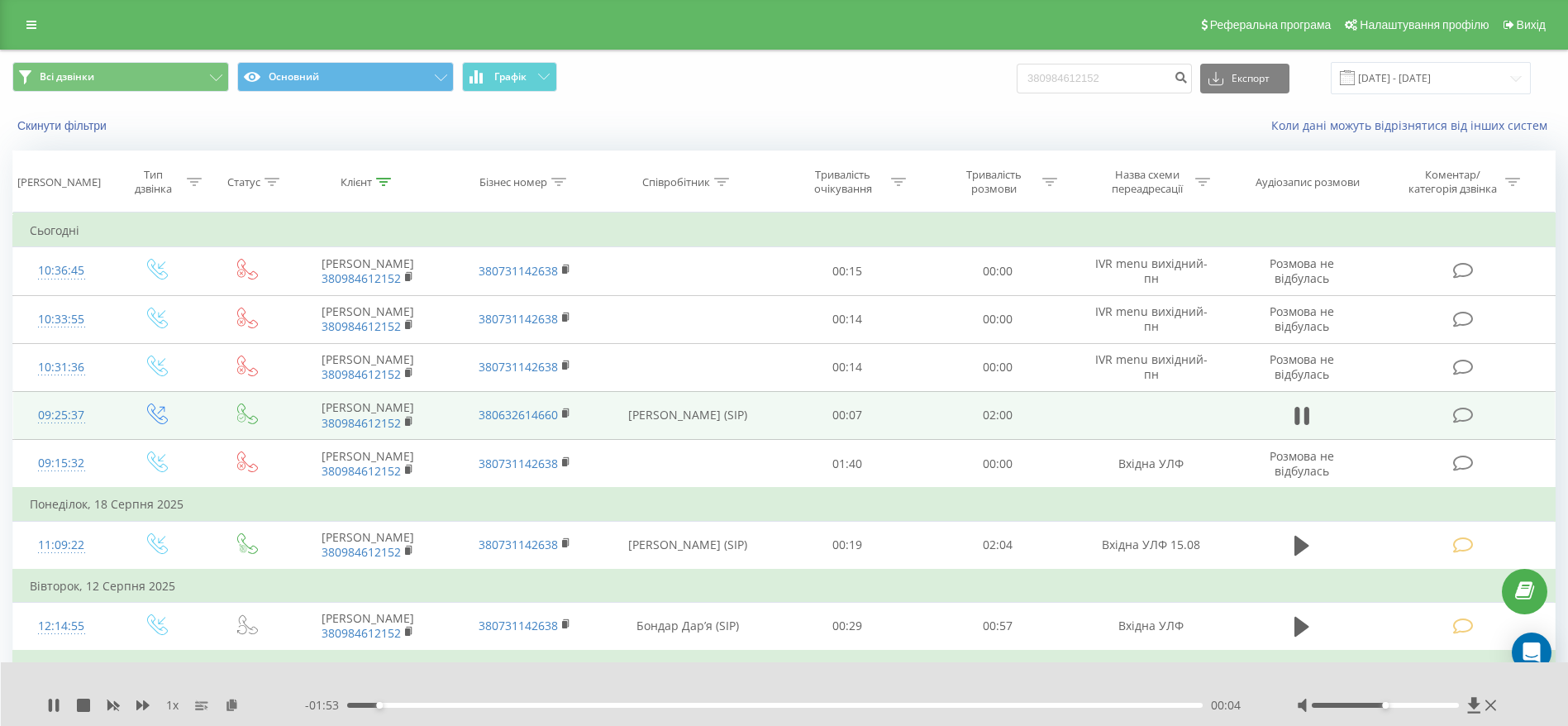
click at [432, 699] on div "- 01:53 00:04 00:04" at bounding box center [780, 705] width 951 height 16
click at [421, 706] on div "00:06" at bounding box center [775, 705] width 856 height 5
click at [495, 703] on div "00:13" at bounding box center [775, 705] width 856 height 5
click at [571, 703] on div "00:20" at bounding box center [775, 705] width 856 height 5
click at [678, 703] on div "00:45" at bounding box center [775, 705] width 856 height 5
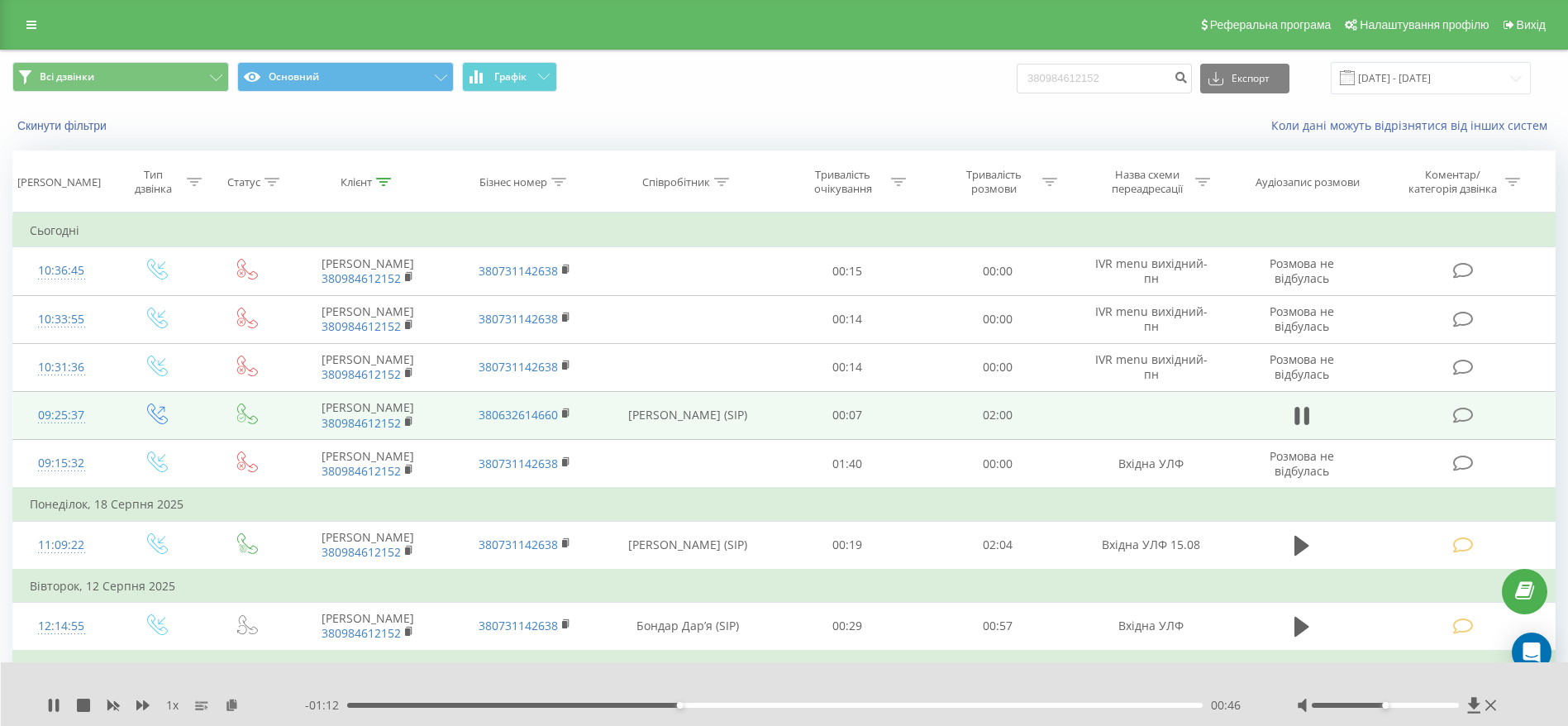
click at [756, 703] on div "00:46" at bounding box center [775, 705] width 856 height 5
drag, startPoint x: 844, startPoint y: 705, endPoint x: 868, endPoint y: 705, distance: 24.0
click at [844, 705] on div "01:08" at bounding box center [775, 705] width 856 height 5
click at [910, 705] on div "01:17" at bounding box center [775, 705] width 856 height 5
click at [1022, 703] on div "01:18" at bounding box center [775, 705] width 856 height 5
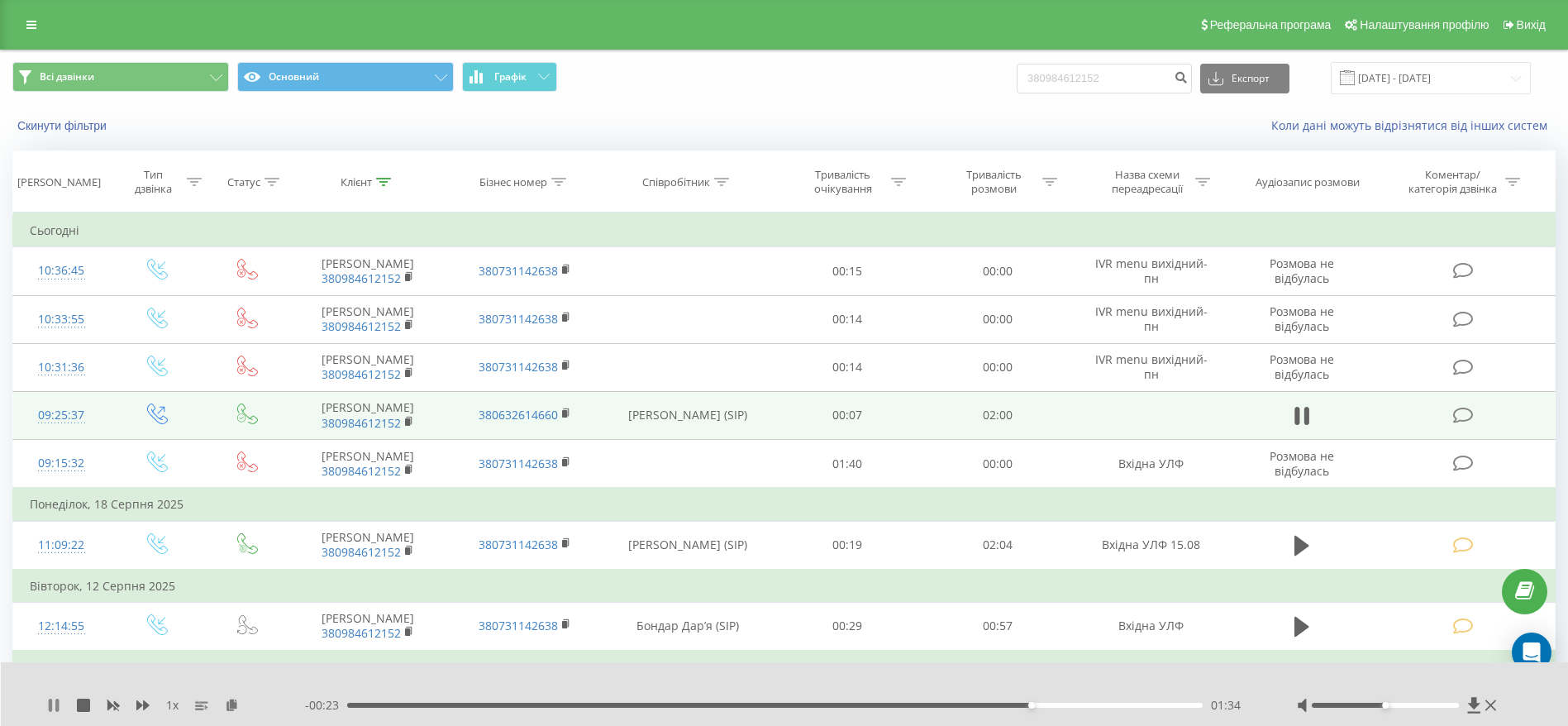
click at [58, 704] on icon at bounding box center [57, 705] width 3 height 13
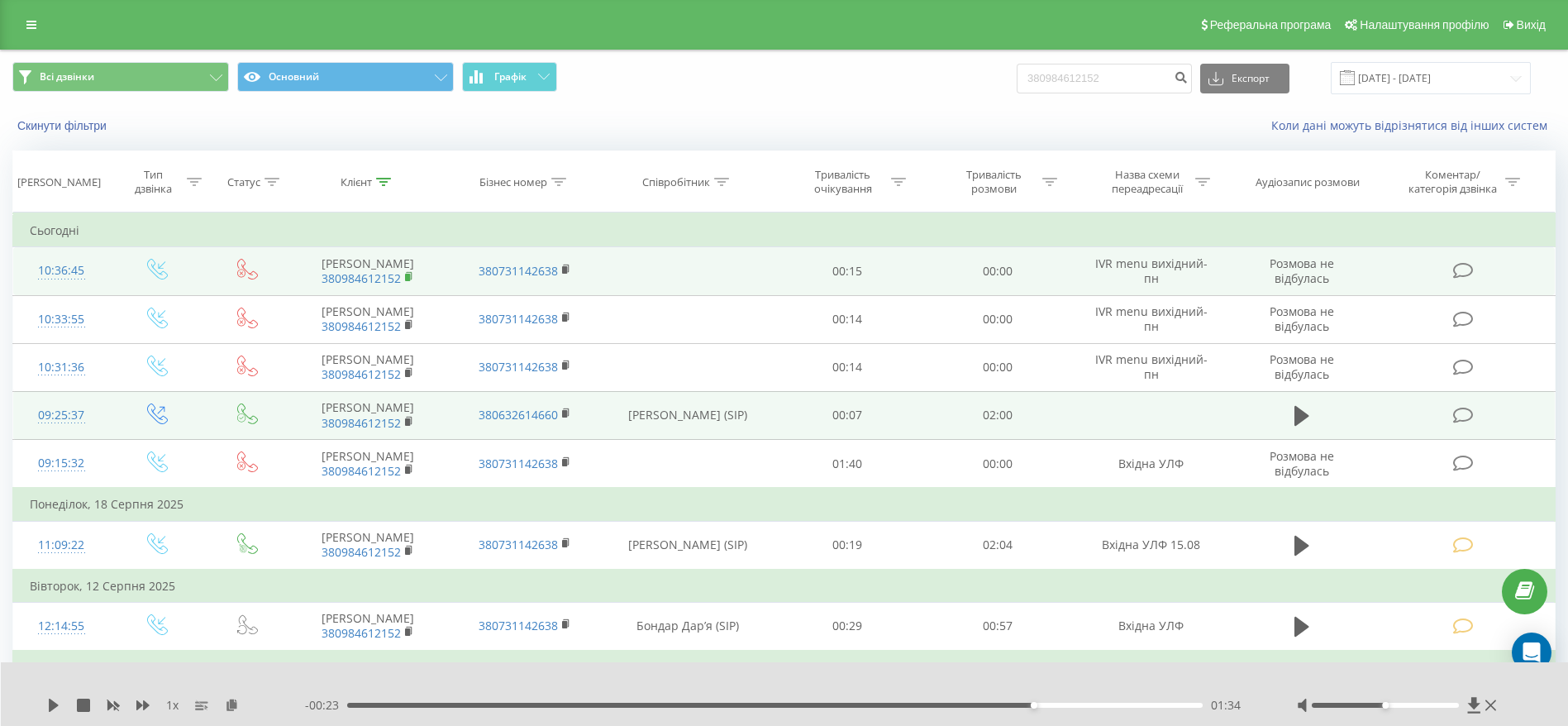
click at [406, 276] on rect at bounding box center [407, 277] width 5 height 8
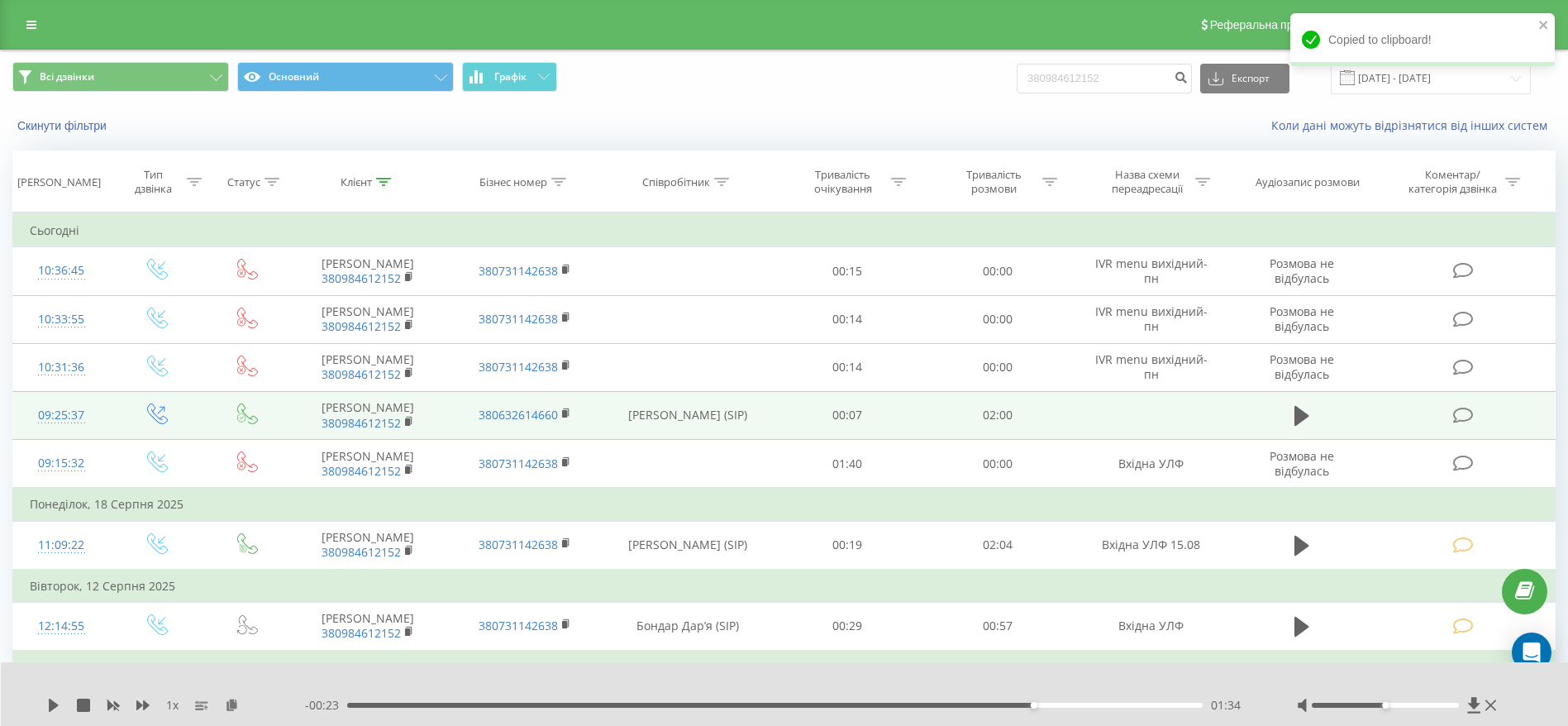
click at [1459, 413] on icon at bounding box center [1463, 415] width 21 height 17
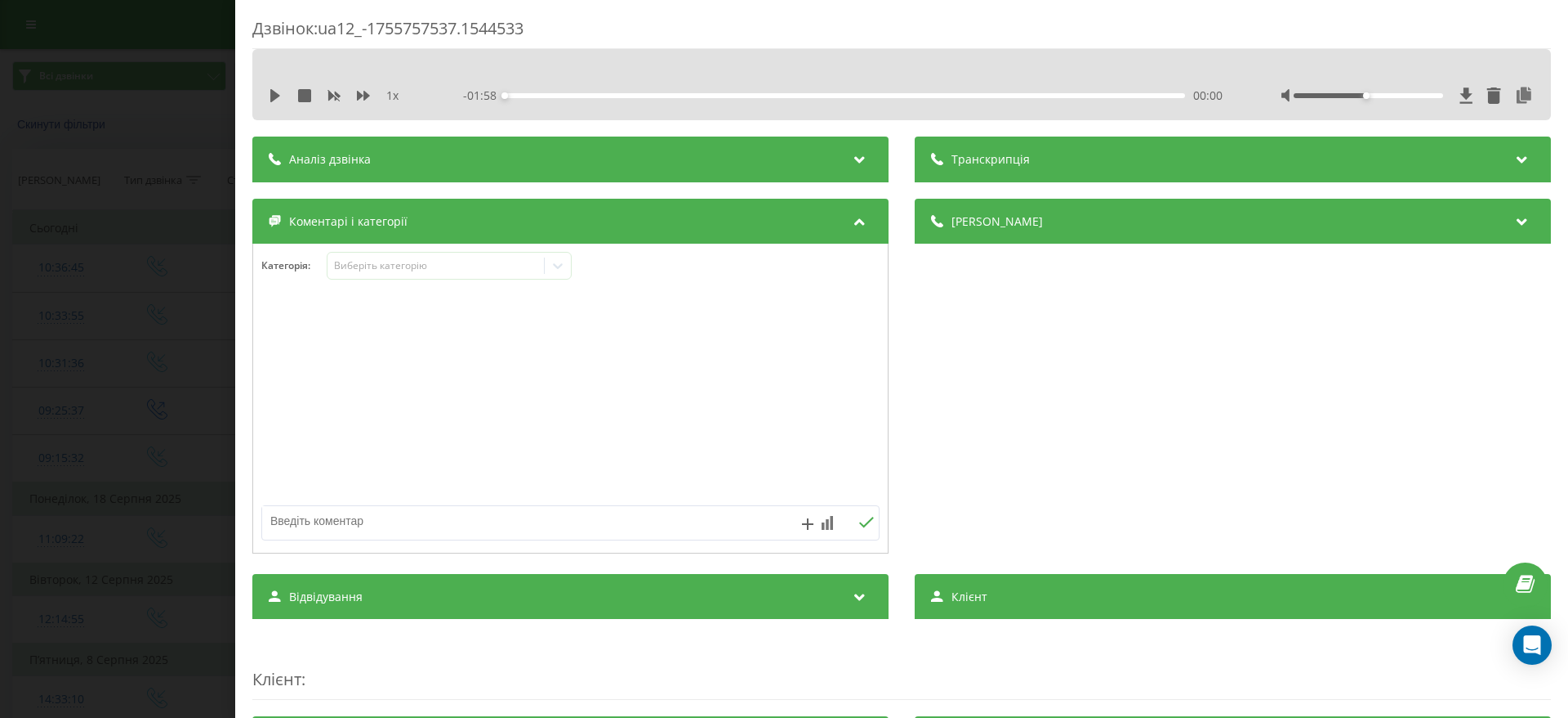
click at [560, 245] on div "Категорія : Виберіть категорію" at bounding box center [570, 398] width 636 height 309
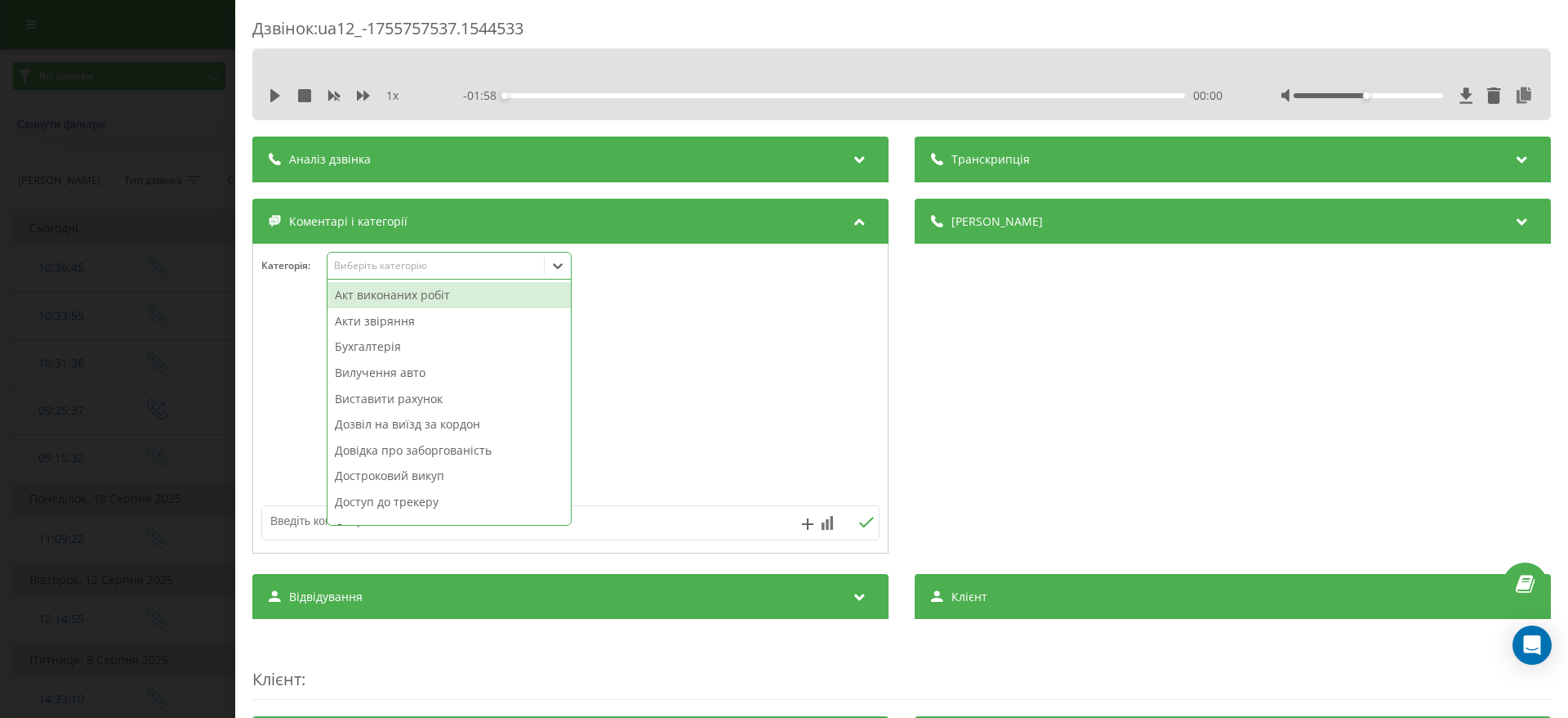
click at [559, 256] on div at bounding box center [557, 265] width 26 height 26
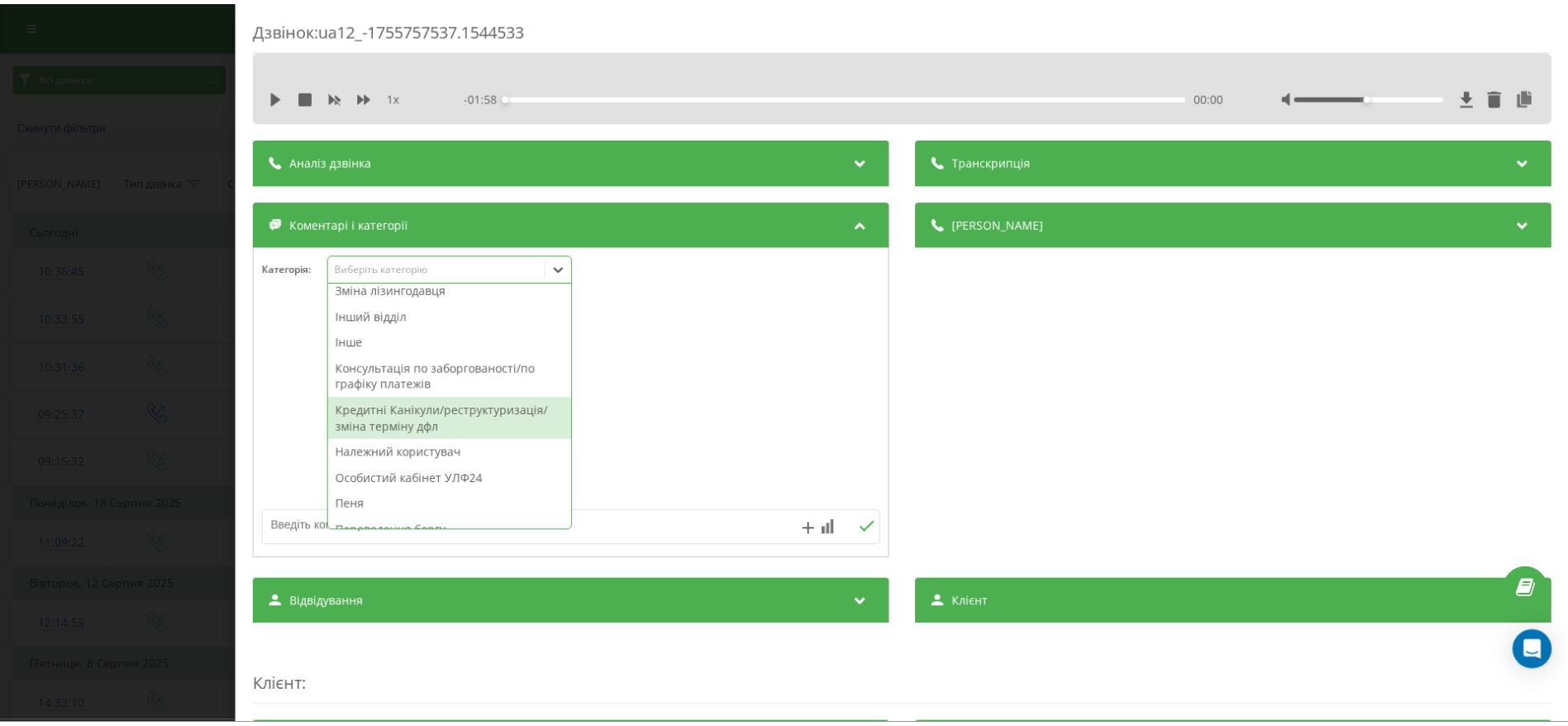
scroll to position [364, 0]
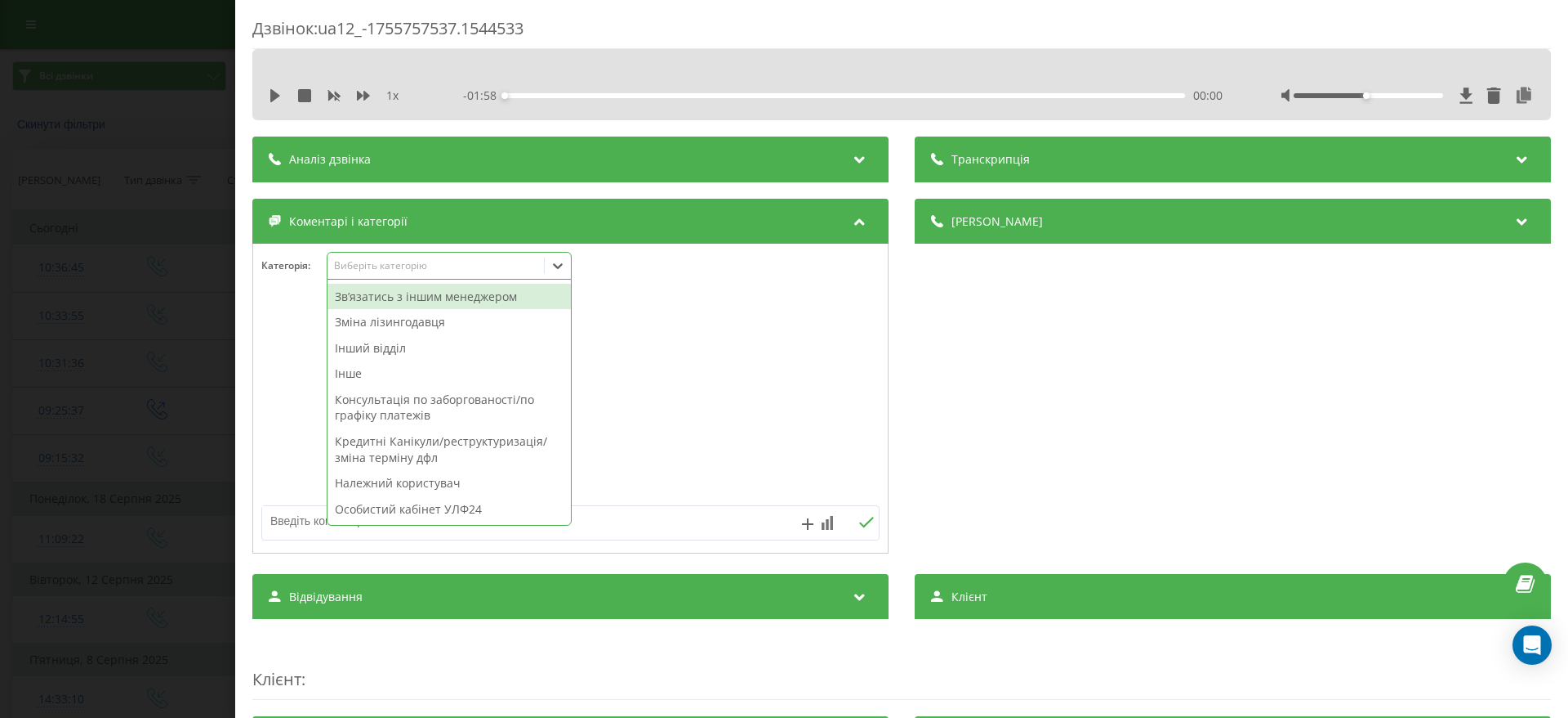
click at [485, 291] on div "Звʼязатись з іншим менеджером" at bounding box center [449, 297] width 243 height 26
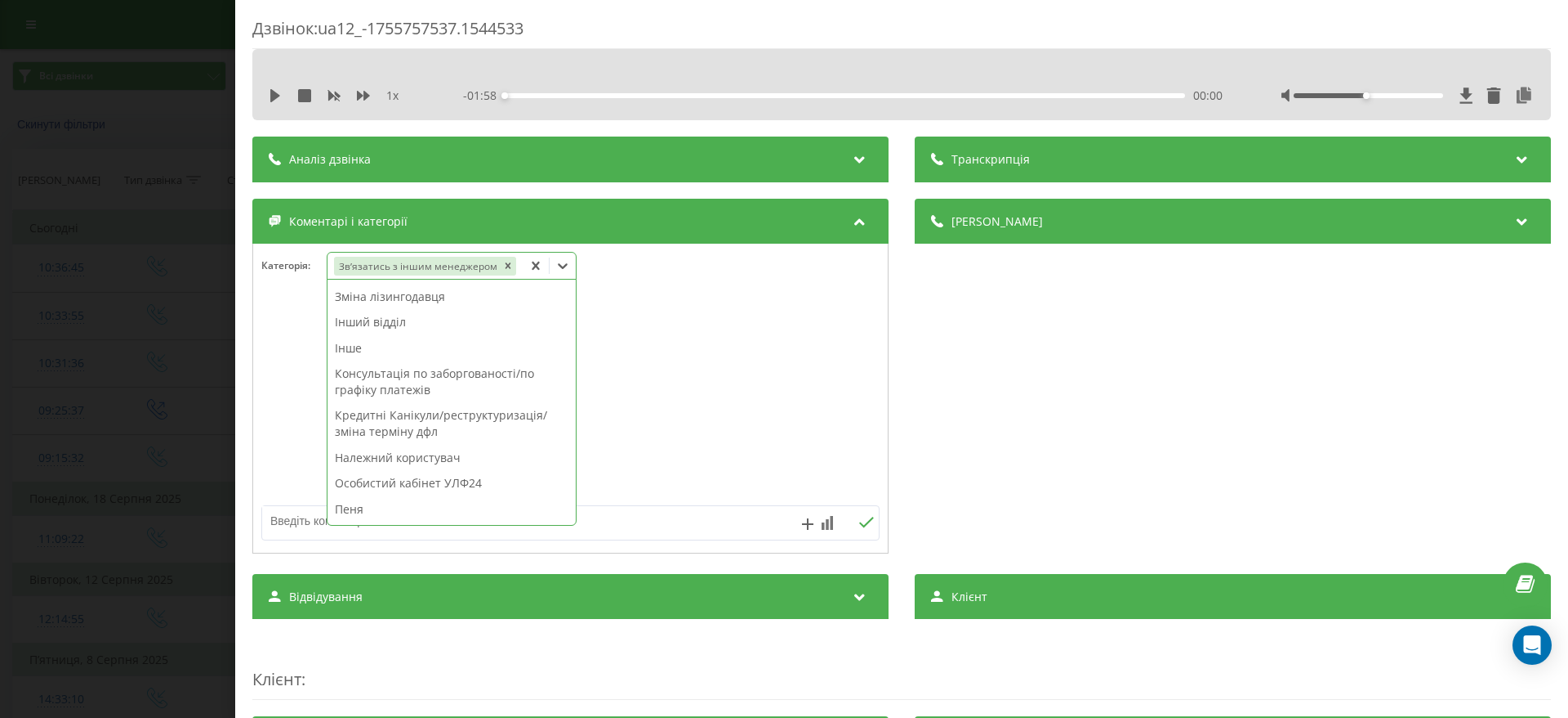
click at [192, 309] on div "Дзвінок : ua12_-1755757537.1544533 1 x - 01:58 00:00 00:00 Транскрипція Для AI-…" at bounding box center [784, 359] width 1568 height 718
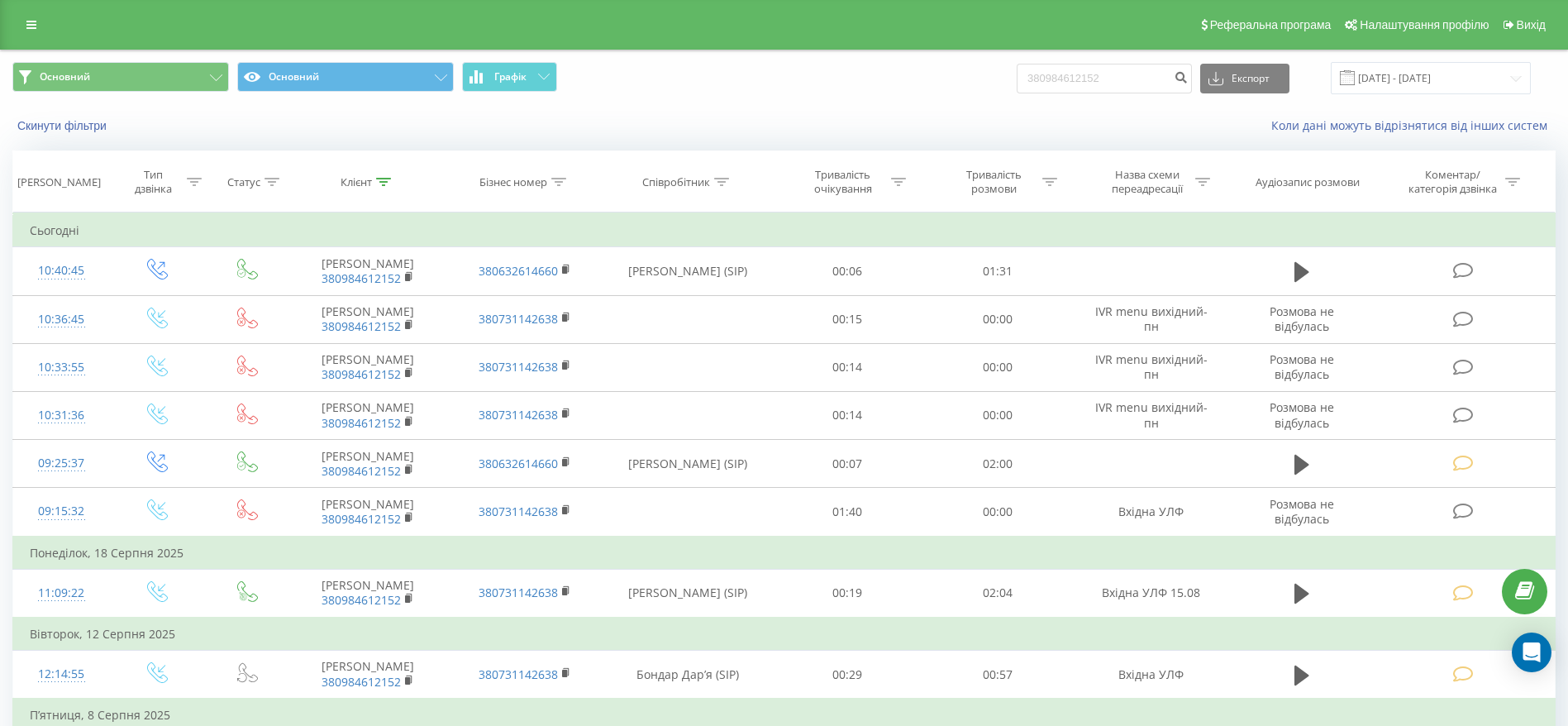
click at [1128, 78] on input "380984612152" at bounding box center [1104, 78] width 175 height 30
type input "0632913222"
click at [1188, 73] on icon "submit" at bounding box center [1181, 75] width 14 height 10
